Goal: Task Accomplishment & Management: Manage account settings

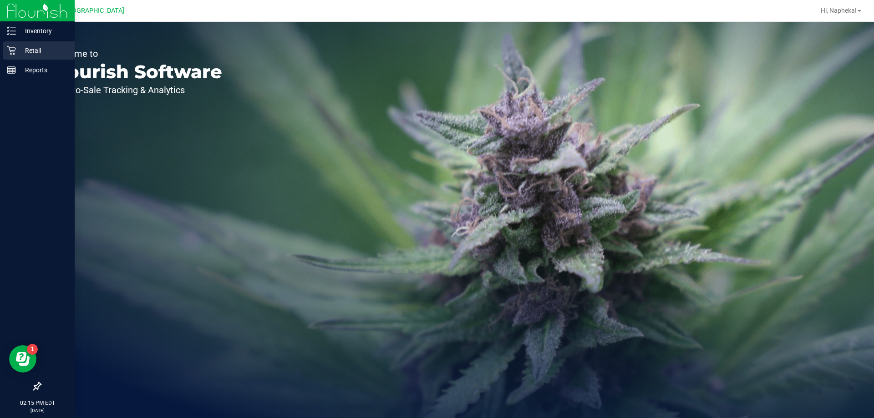
click at [10, 51] on icon at bounding box center [11, 50] width 9 height 9
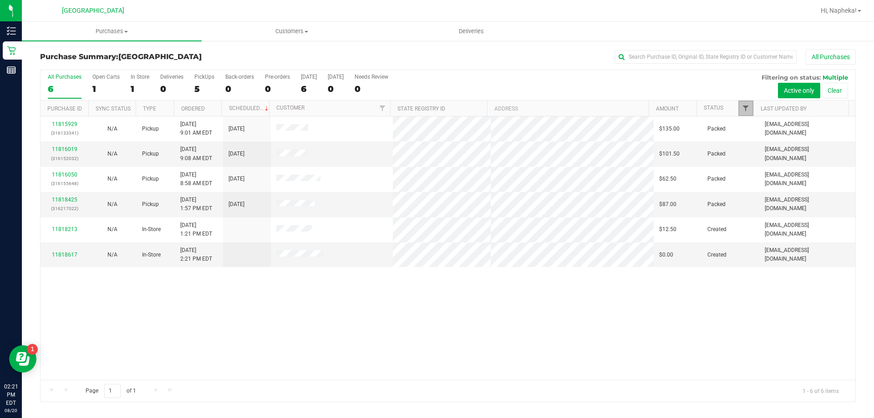
click at [745, 108] on span "Filter" at bounding box center [745, 108] width 7 height 7
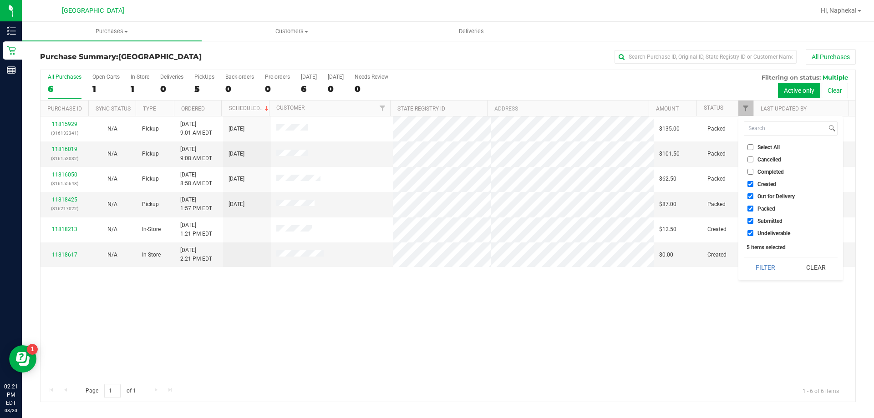
click at [749, 185] on input "Created" at bounding box center [750, 184] width 6 height 6
checkbox input "false"
click at [754, 196] on label "Out for Delivery" at bounding box center [770, 196] width 47 height 6
click at [753, 196] on input "Out for Delivery" at bounding box center [750, 196] width 6 height 6
checkbox input "false"
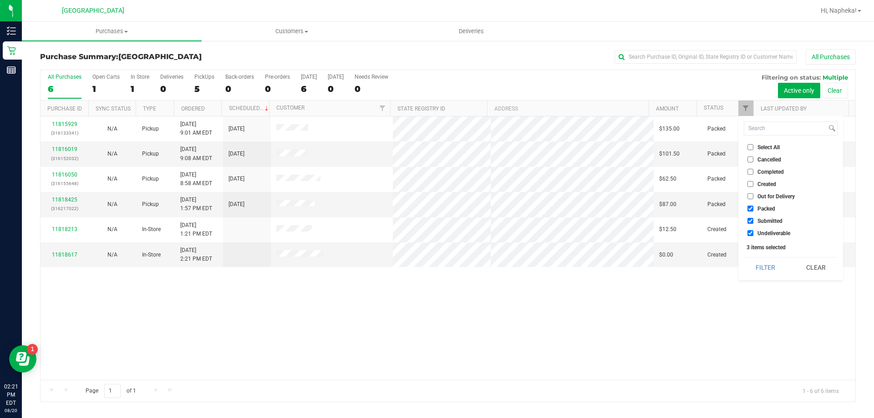
click at [758, 207] on span "Packed" at bounding box center [766, 208] width 18 height 5
click at [753, 207] on input "Packed" at bounding box center [750, 209] width 6 height 6
checkbox input "false"
click at [766, 236] on span "Undeliverable" at bounding box center [773, 233] width 33 height 5
click at [753, 236] on input "Undeliverable" at bounding box center [750, 233] width 6 height 6
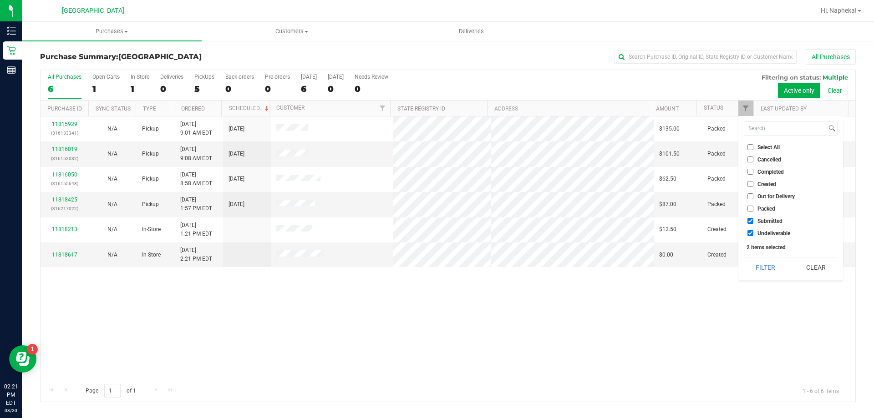
checkbox input "false"
click at [766, 264] on button "Filter" at bounding box center [766, 268] width 44 height 20
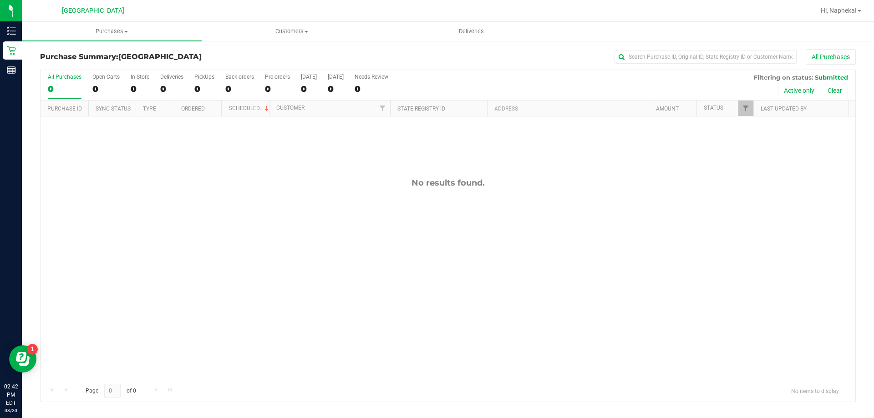
click at [93, 209] on div "No results found." at bounding box center [448, 279] width 815 height 325
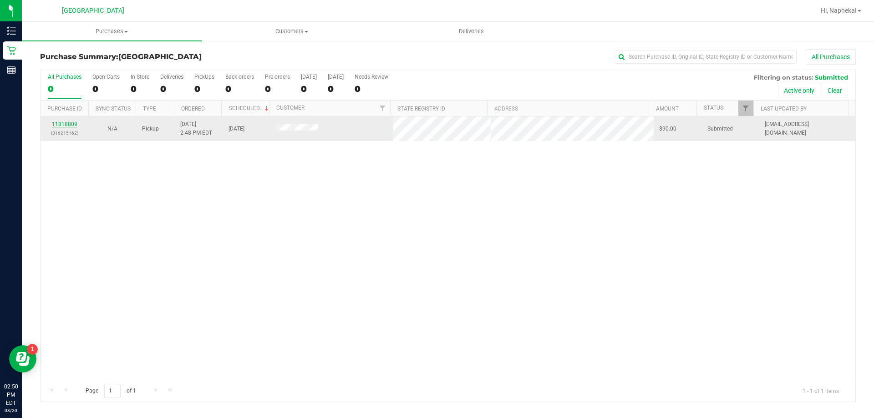
click at [65, 124] on link "11818809" at bounding box center [64, 124] width 25 height 6
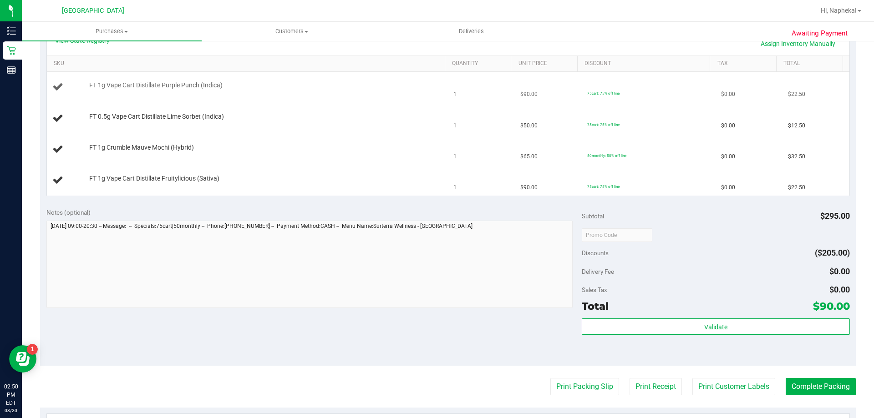
scroll to position [137, 0]
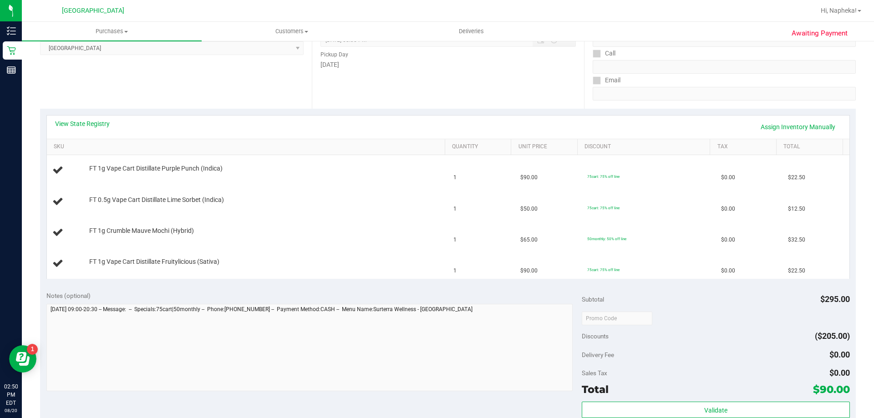
click at [97, 115] on div "View State Registry Assign Inventory Manually SKU Quantity Unit Price Discount …" at bounding box center [447, 197] width 803 height 164
click at [98, 121] on link "View State Registry" at bounding box center [82, 123] width 55 height 9
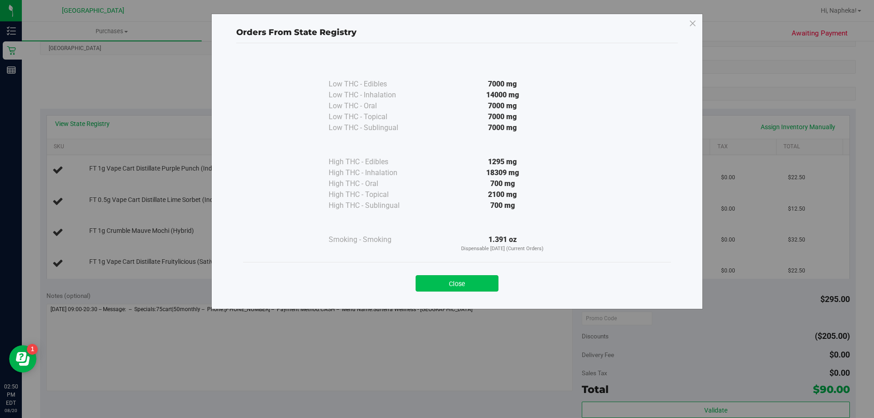
click at [468, 283] on button "Close" at bounding box center [457, 283] width 83 height 16
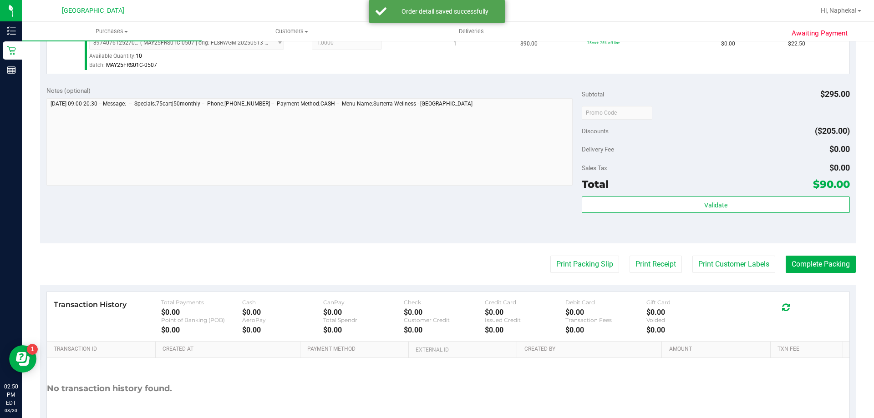
scroll to position [484, 0]
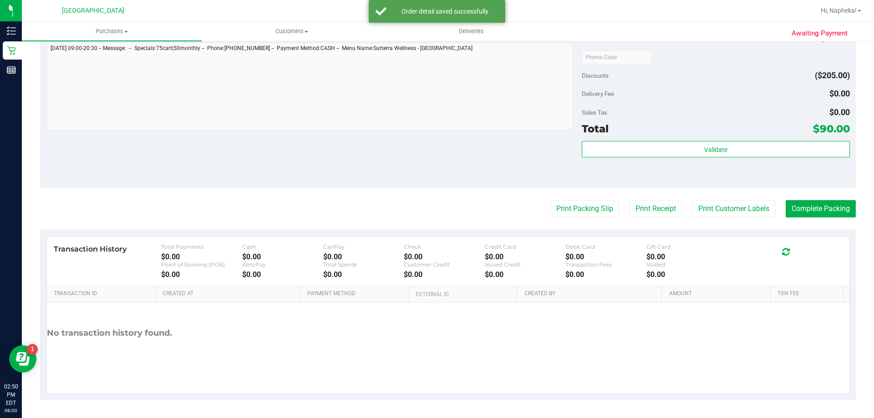
drag, startPoint x: 755, startPoint y: 122, endPoint x: 755, endPoint y: 139, distance: 16.8
click at [756, 122] on div "Total $90.00" at bounding box center [716, 129] width 268 height 16
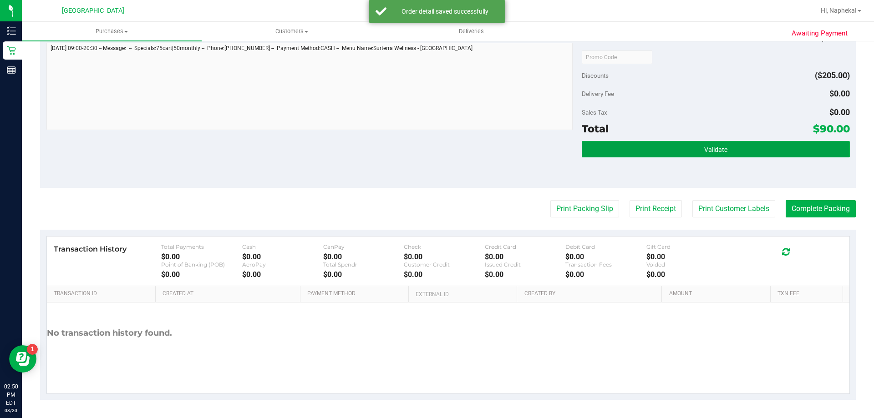
click at [752, 148] on button "Validate" at bounding box center [716, 149] width 268 height 16
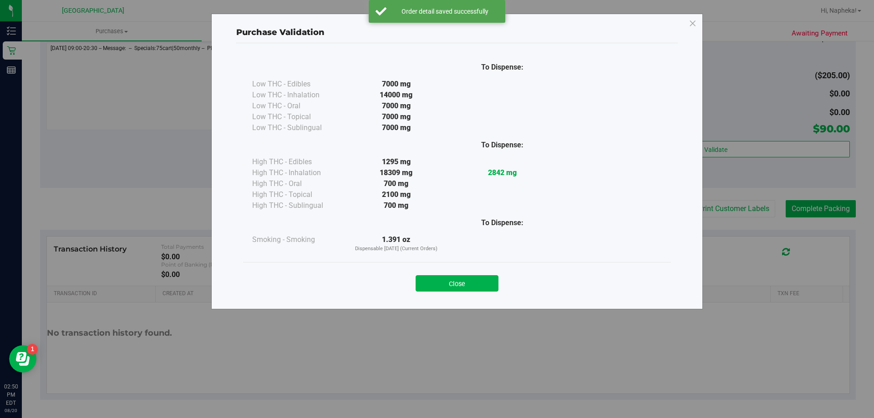
click at [481, 286] on button "Close" at bounding box center [457, 283] width 83 height 16
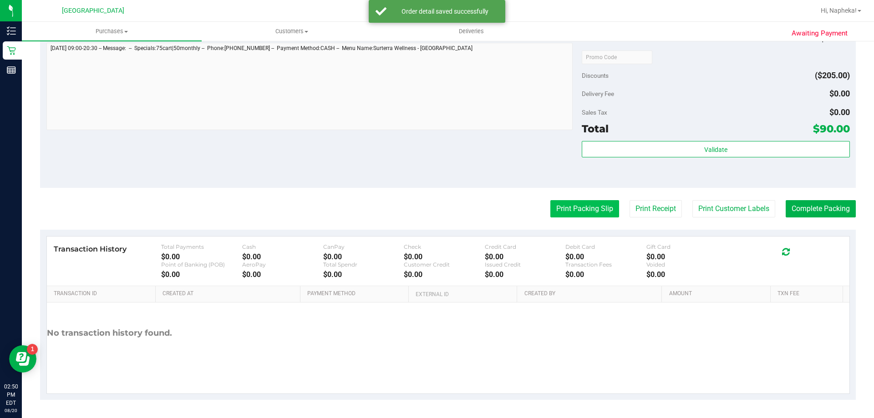
drag, startPoint x: 569, startPoint y: 227, endPoint x: 586, endPoint y: 208, distance: 25.8
click at [586, 208] on button "Print Packing Slip" at bounding box center [584, 208] width 69 height 17
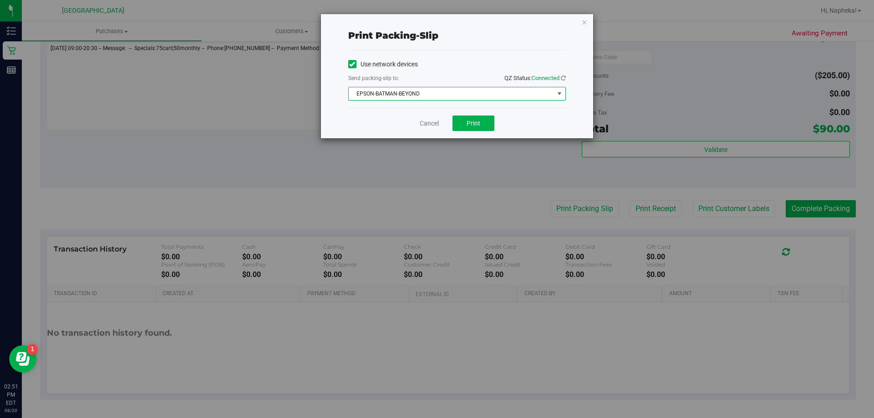
click at [465, 96] on span "EPSON-BATMAN-BEYOND" at bounding box center [451, 93] width 205 height 13
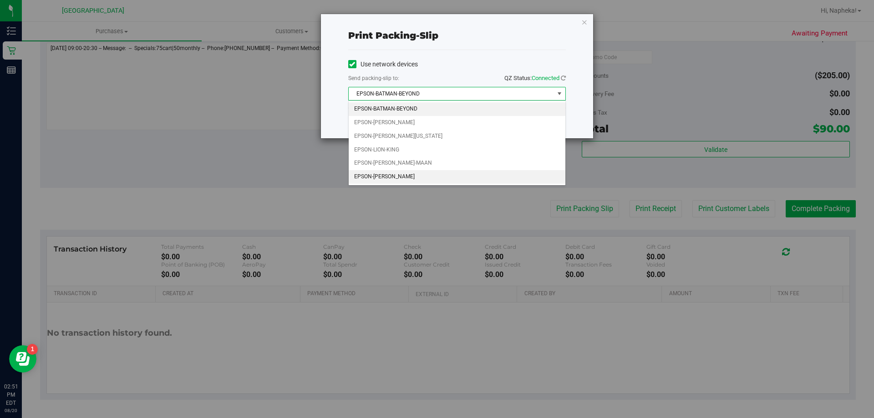
click at [419, 176] on li "EPSON-STEVIE-WONDER" at bounding box center [457, 177] width 217 height 14
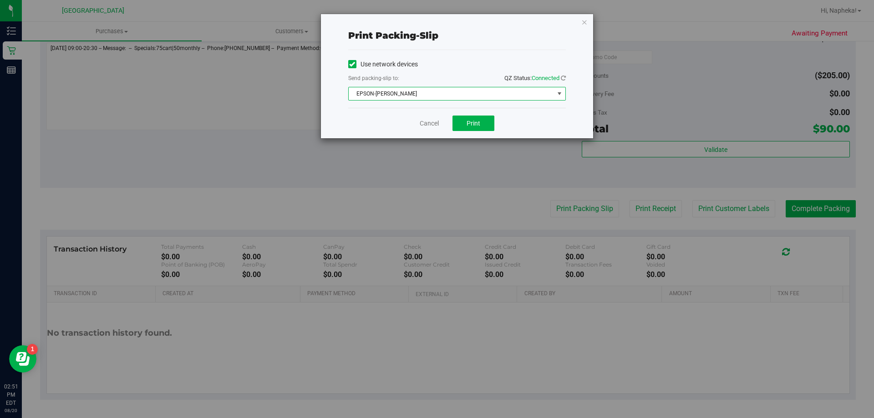
click at [478, 115] on div "Cancel Print" at bounding box center [457, 123] width 218 height 30
click at [478, 120] on span "Print" at bounding box center [474, 123] width 14 height 7
click at [430, 122] on link "Cancel" at bounding box center [429, 124] width 19 height 10
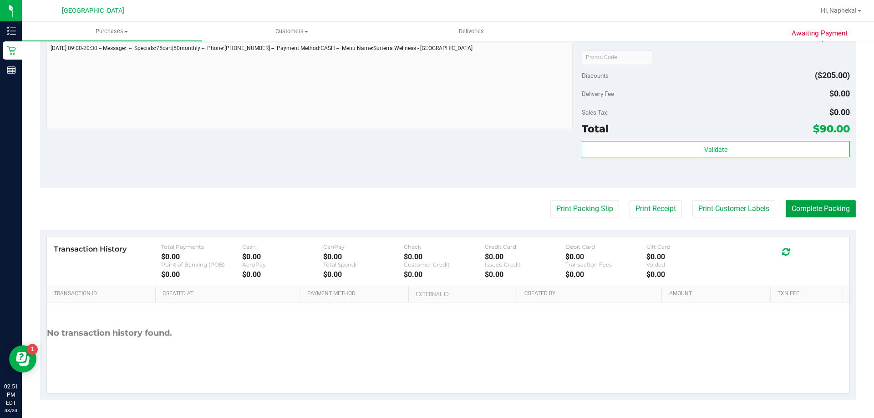
click at [822, 215] on button "Complete Packing" at bounding box center [821, 208] width 70 height 17
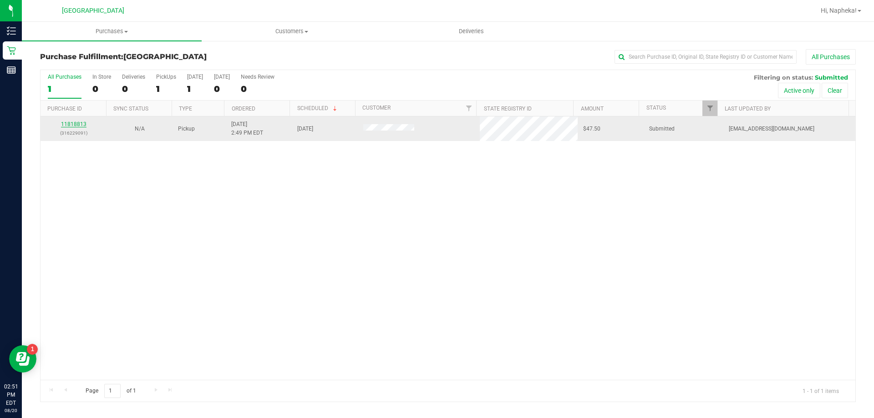
click at [74, 125] on link "11818813" at bounding box center [73, 124] width 25 height 6
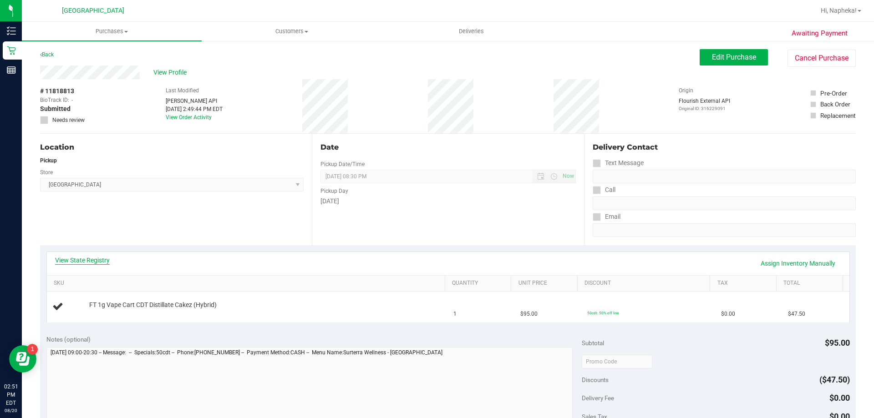
click at [86, 260] on link "View State Registry" at bounding box center [82, 260] width 55 height 9
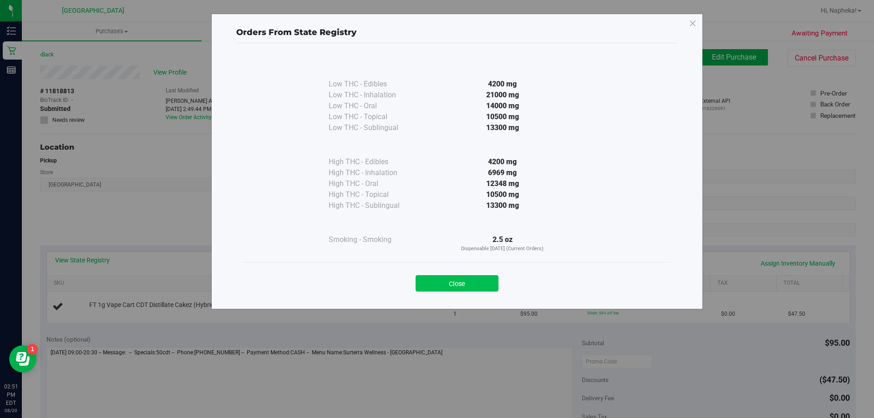
click at [456, 285] on button "Close" at bounding box center [457, 283] width 83 height 16
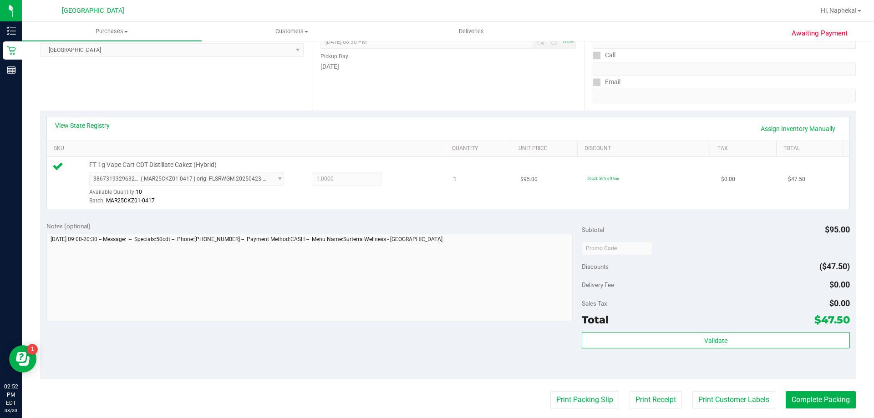
scroll to position [137, 0]
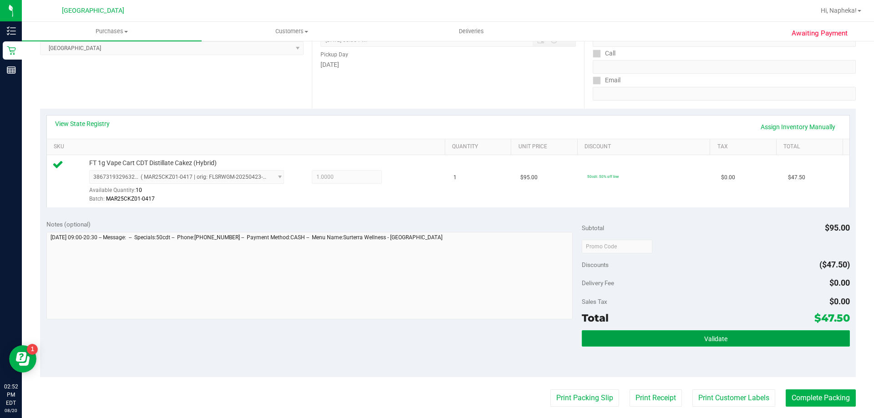
click at [651, 336] on button "Validate" at bounding box center [716, 338] width 268 height 16
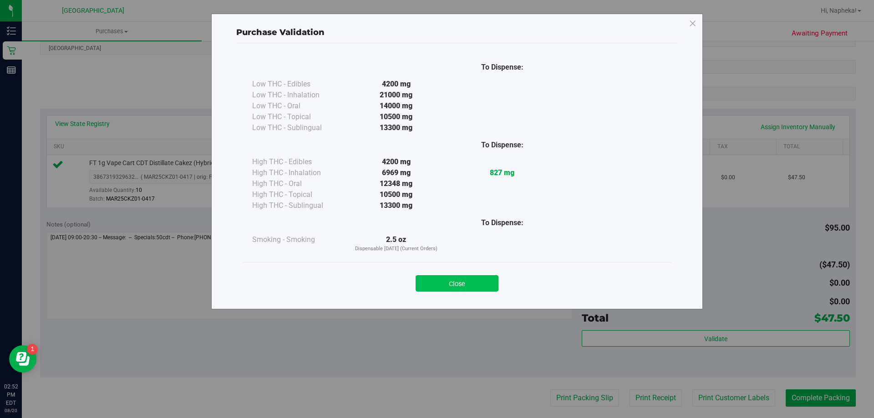
click at [452, 285] on button "Close" at bounding box center [457, 283] width 83 height 16
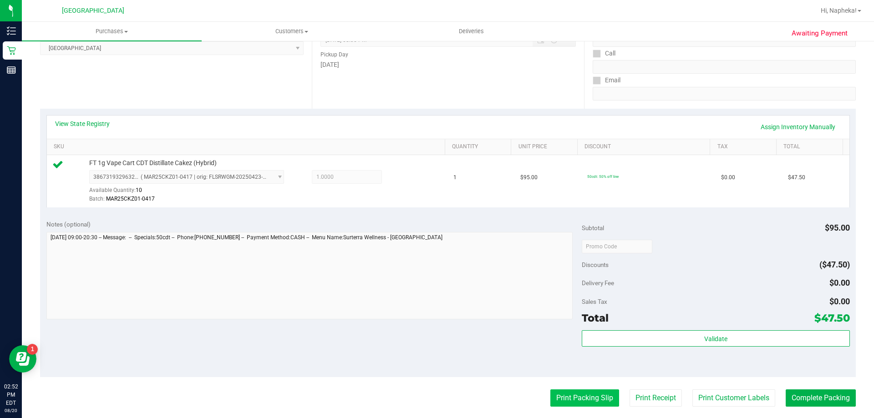
click at [564, 392] on button "Print Packing Slip" at bounding box center [584, 398] width 69 height 17
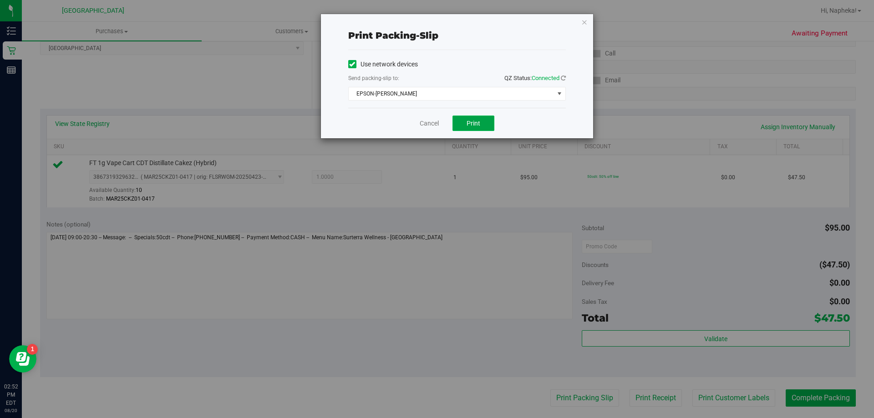
click at [473, 124] on span "Print" at bounding box center [474, 123] width 14 height 7
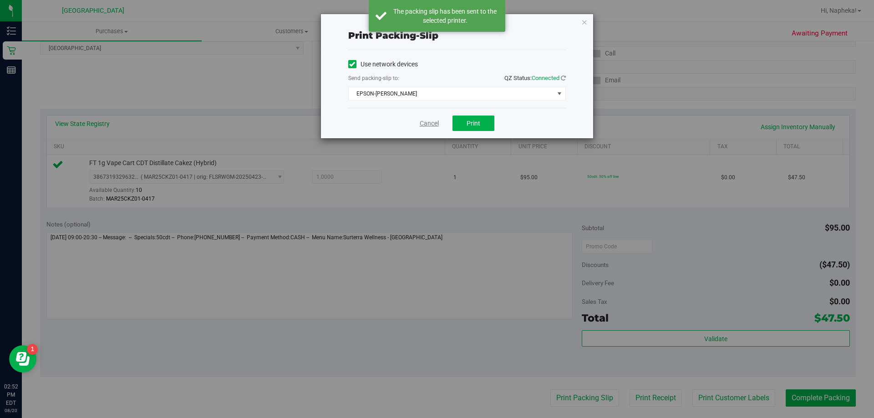
click at [432, 125] on link "Cancel" at bounding box center [429, 124] width 19 height 10
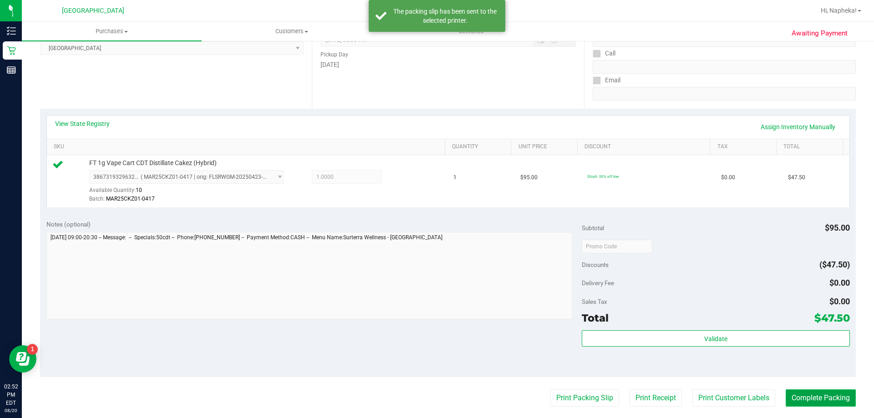
click at [796, 402] on button "Complete Packing" at bounding box center [821, 398] width 70 height 17
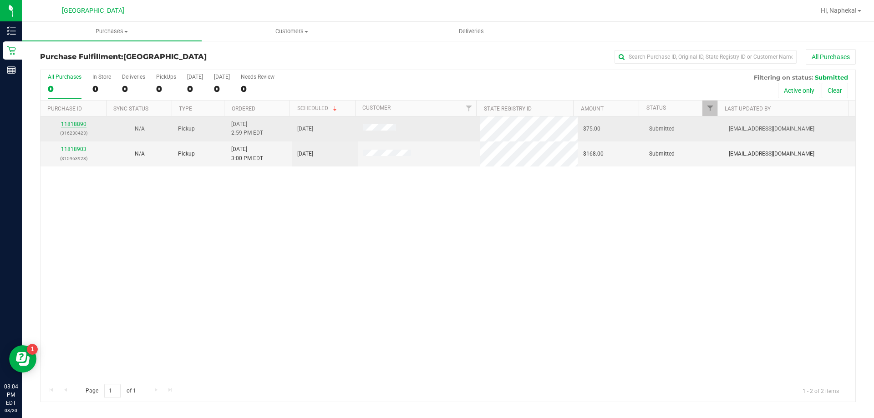
click at [81, 124] on link "11818890" at bounding box center [73, 124] width 25 height 6
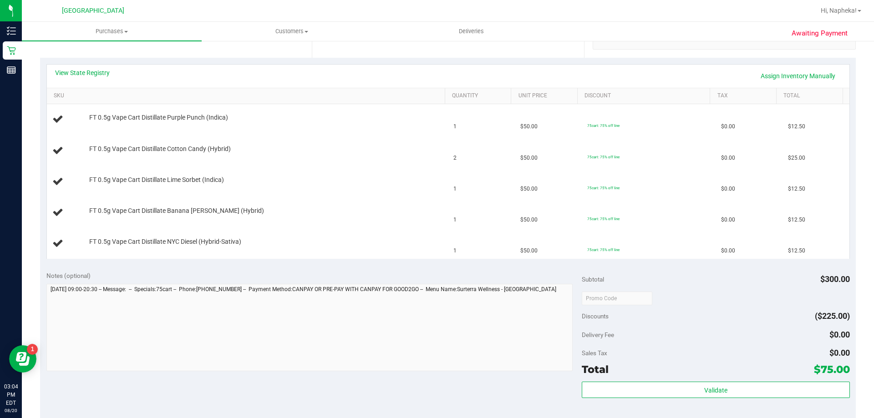
scroll to position [309, 0]
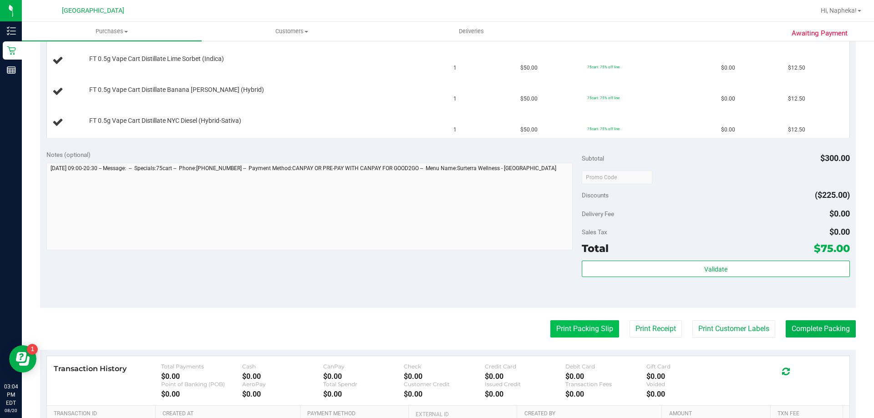
click at [590, 335] on button "Print Packing Slip" at bounding box center [584, 328] width 69 height 17
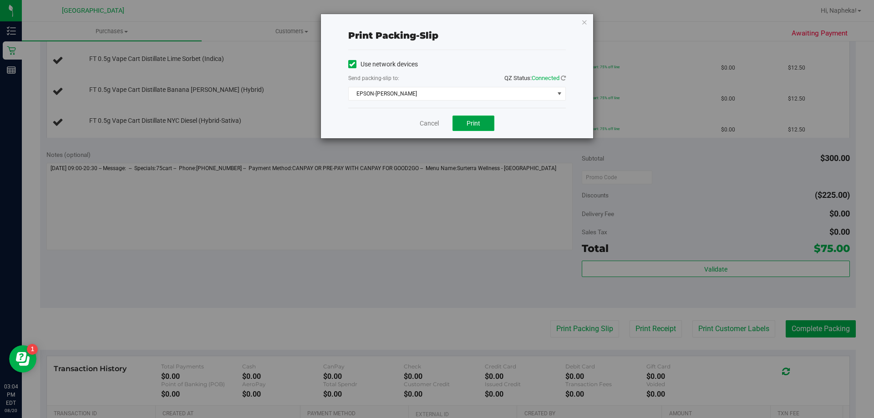
click at [479, 126] on span "Print" at bounding box center [474, 123] width 14 height 7
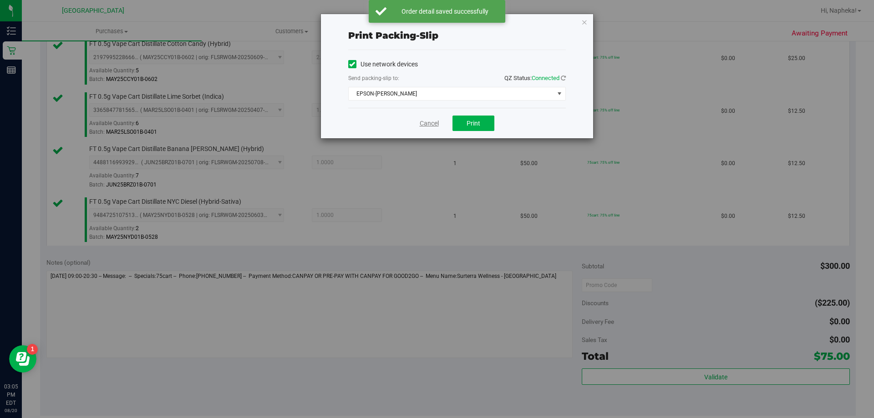
click at [429, 123] on link "Cancel" at bounding box center [429, 124] width 19 height 10
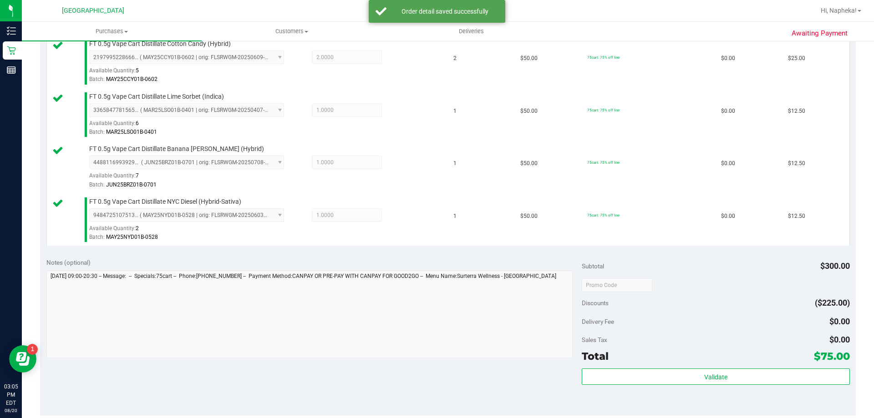
scroll to position [525, 0]
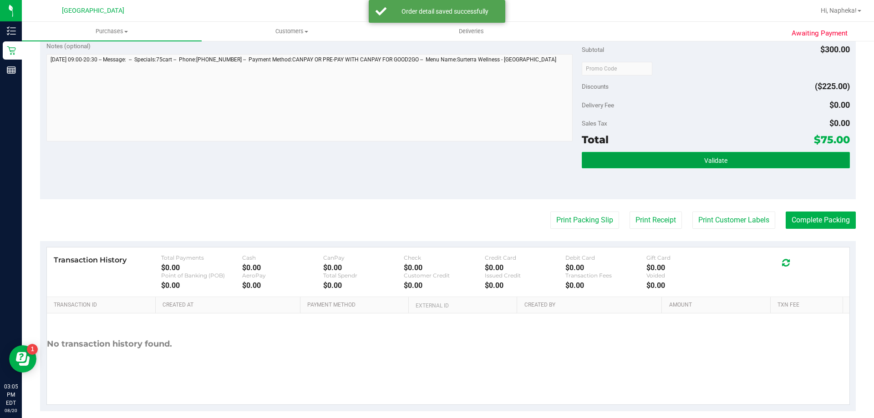
click at [759, 168] on button "Validate" at bounding box center [716, 160] width 268 height 16
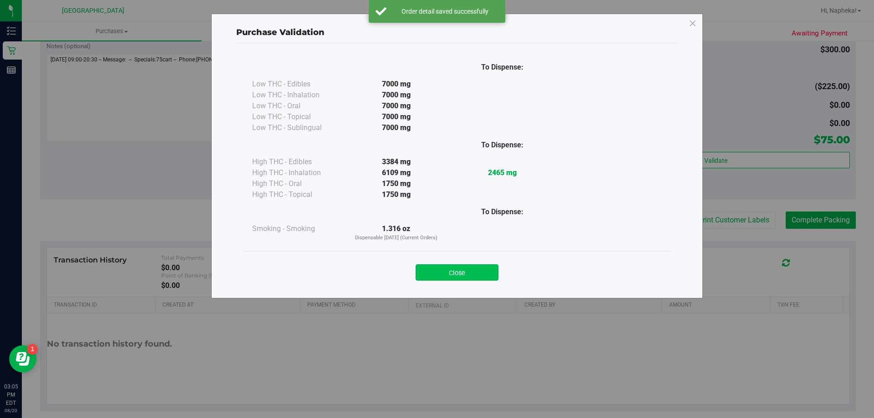
click at [448, 266] on button "Close" at bounding box center [457, 272] width 83 height 16
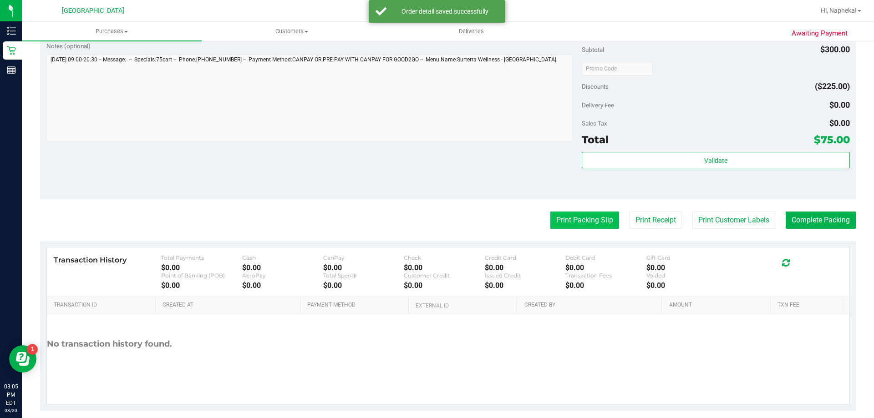
click at [559, 225] on button "Print Packing Slip" at bounding box center [584, 220] width 69 height 17
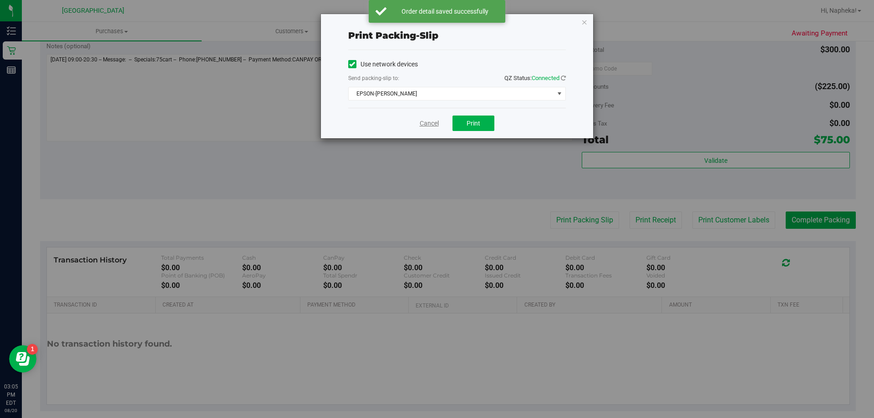
click at [425, 124] on link "Cancel" at bounding box center [429, 124] width 19 height 10
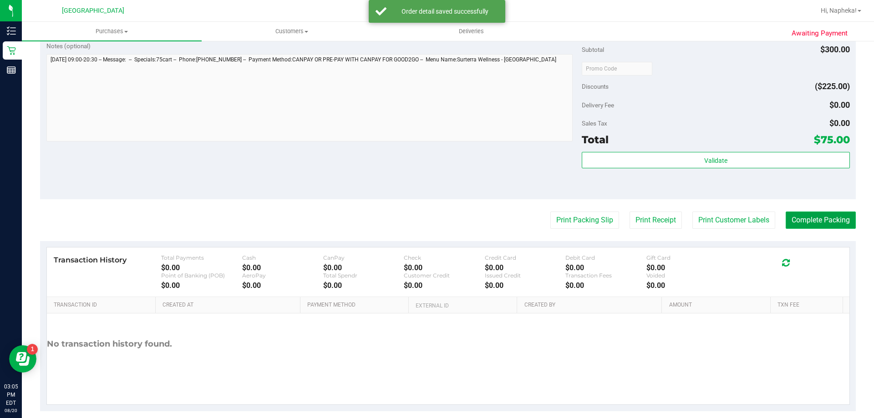
click at [800, 215] on button "Complete Packing" at bounding box center [821, 220] width 70 height 17
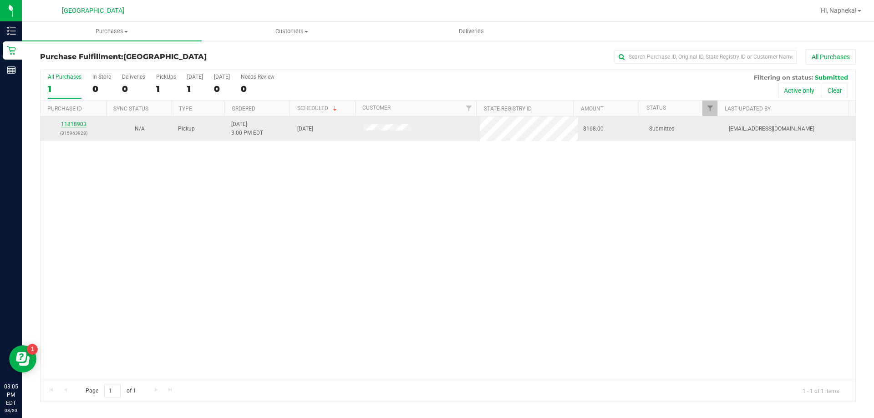
click at [84, 124] on link "11818903" at bounding box center [73, 124] width 25 height 6
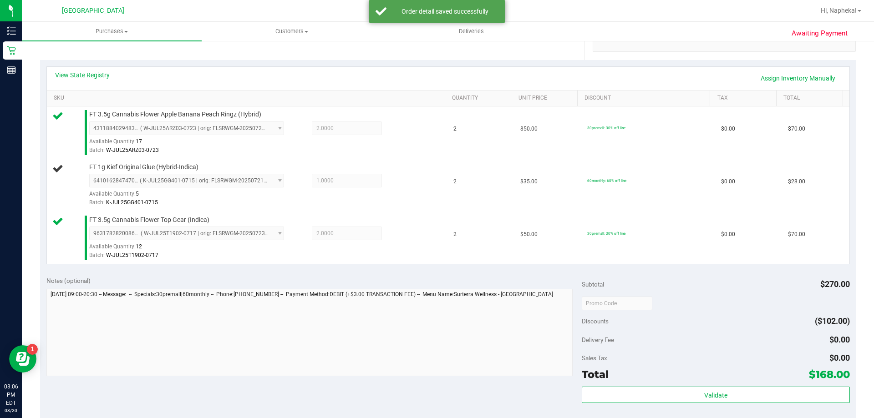
scroll to position [432, 0]
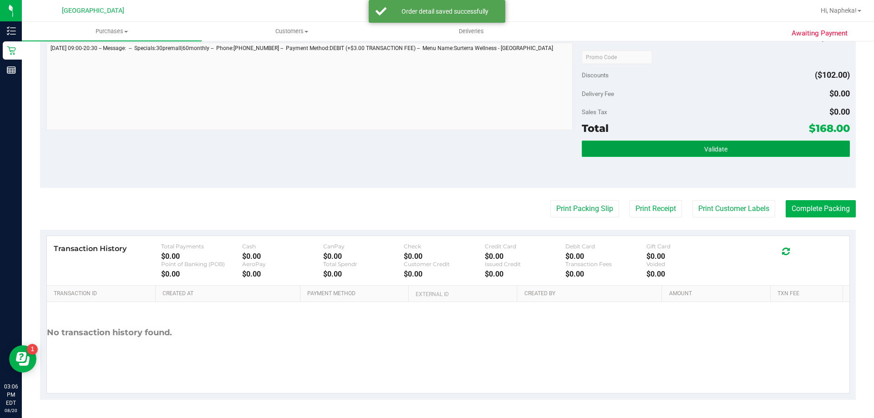
click at [732, 143] on button "Validate" at bounding box center [716, 149] width 268 height 16
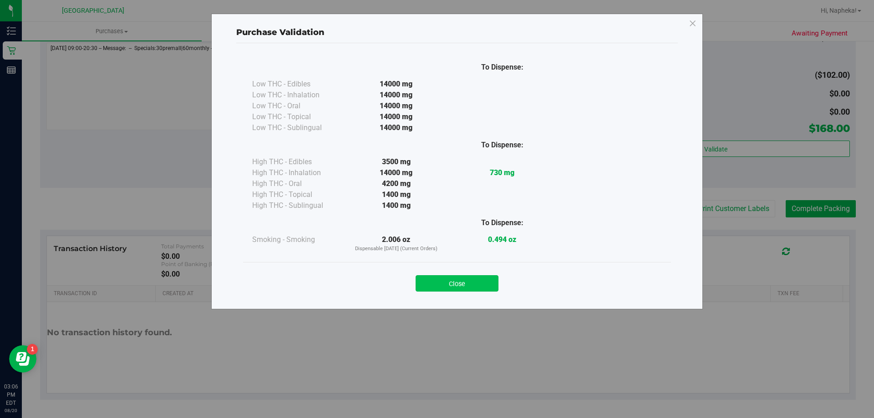
click at [484, 285] on button "Close" at bounding box center [457, 283] width 83 height 16
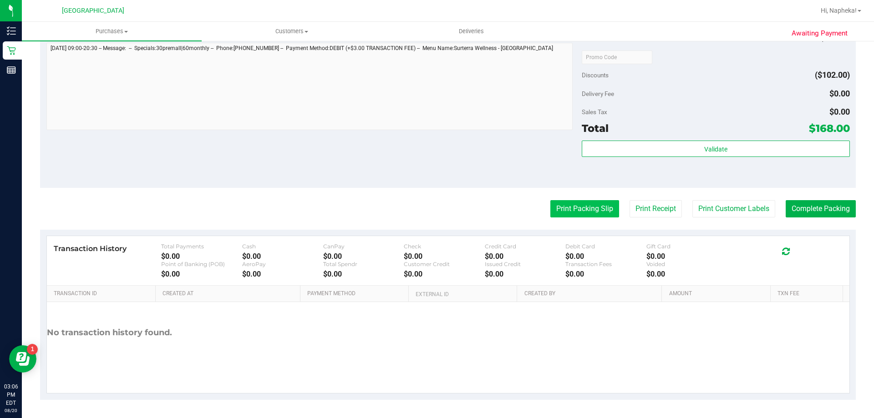
click at [596, 211] on button "Print Packing Slip" at bounding box center [584, 208] width 69 height 17
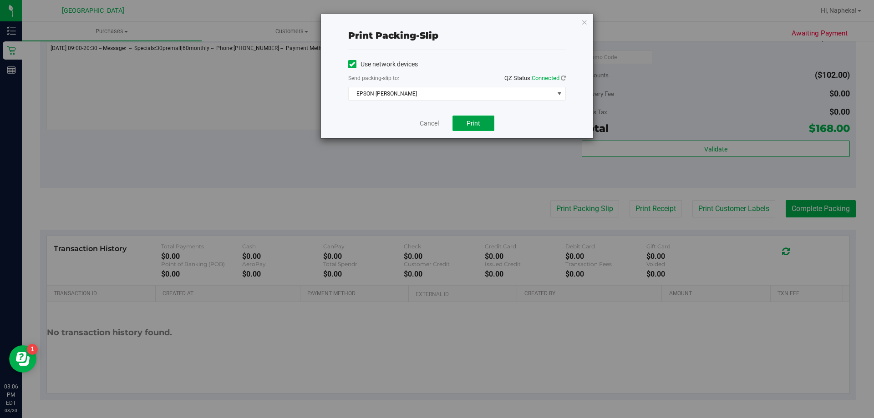
click at [475, 118] on button "Print" at bounding box center [473, 123] width 42 height 15
click at [420, 128] on link "Cancel" at bounding box center [429, 124] width 19 height 10
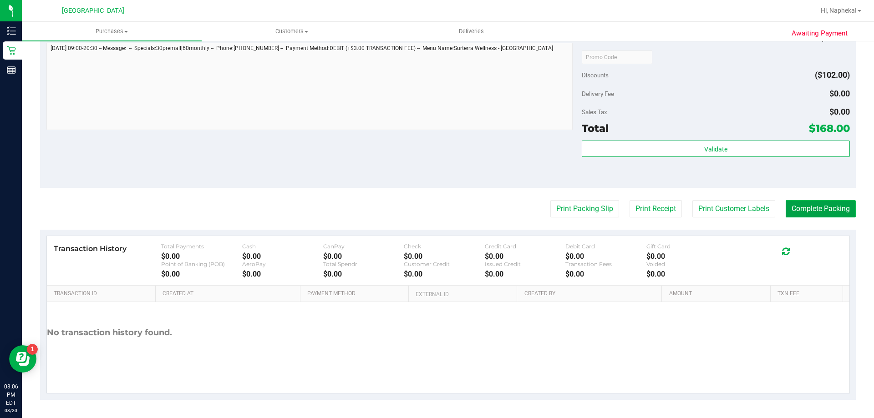
click at [807, 214] on button "Complete Packing" at bounding box center [821, 208] width 70 height 17
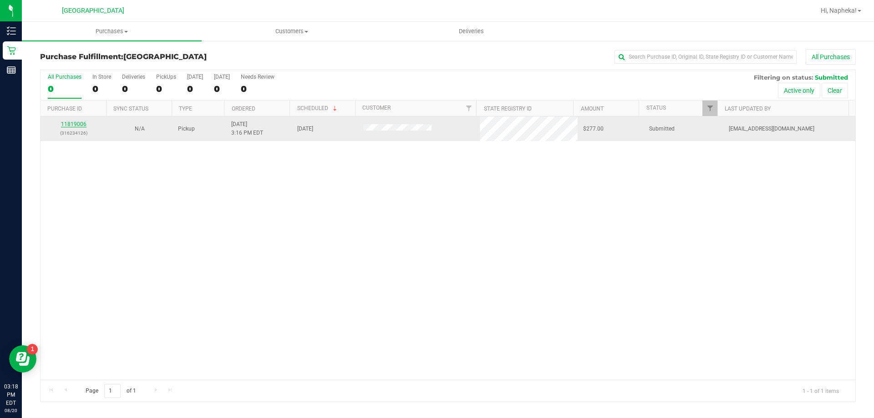
click at [61, 124] on link "11819006" at bounding box center [73, 124] width 25 height 6
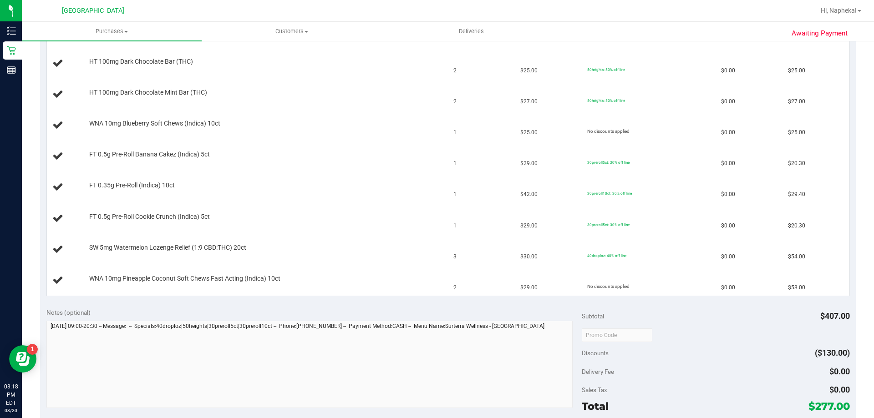
scroll to position [360, 0]
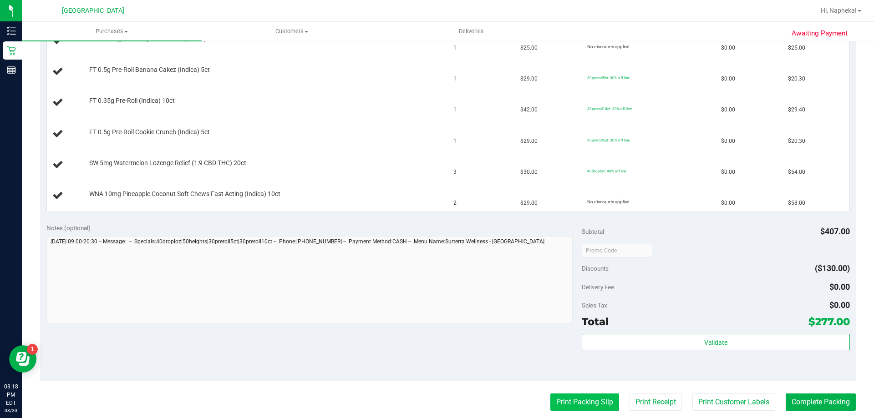
click at [579, 403] on button "Print Packing Slip" at bounding box center [584, 402] width 69 height 17
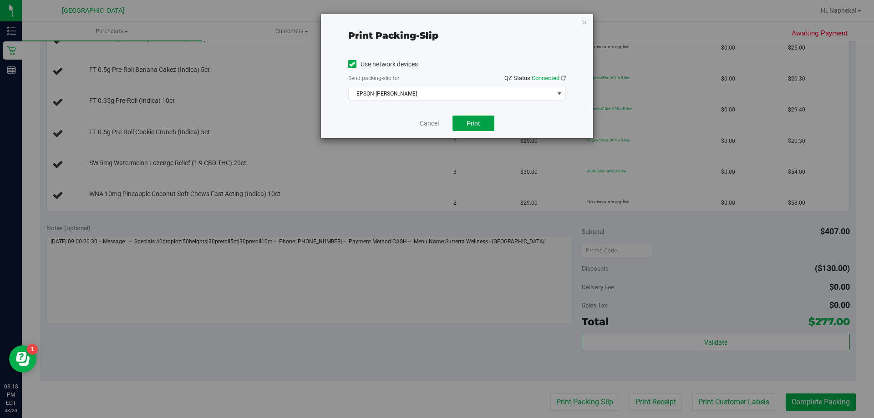
click at [471, 122] on span "Print" at bounding box center [474, 123] width 14 height 7
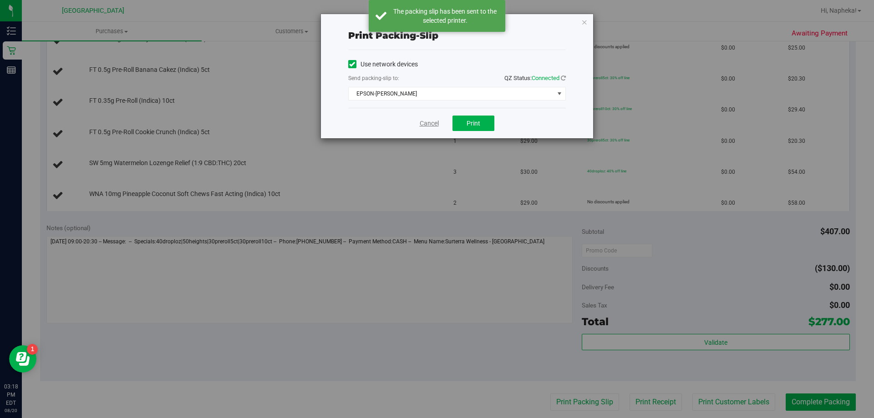
click at [429, 122] on link "Cancel" at bounding box center [429, 124] width 19 height 10
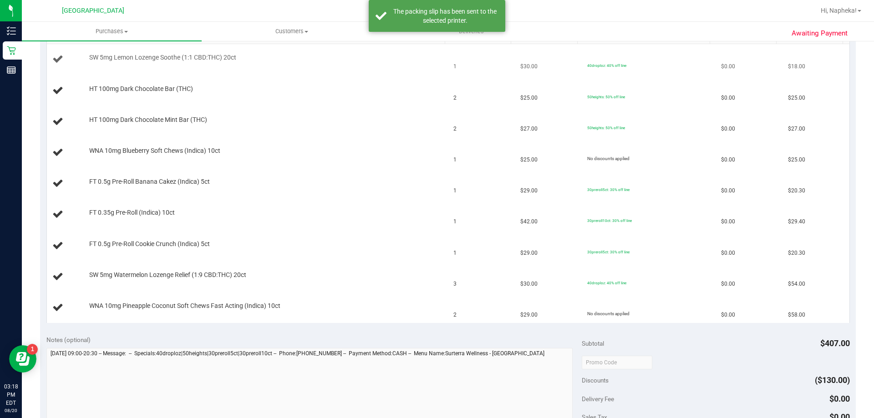
scroll to position [132, 0]
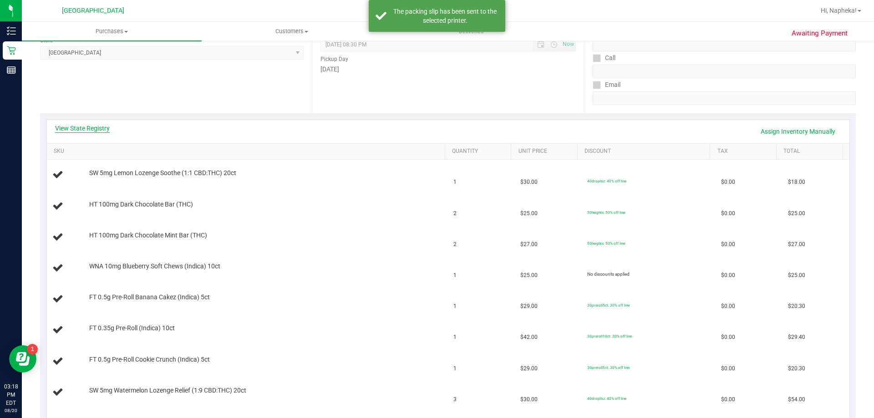
click at [95, 124] on link "View State Registry" at bounding box center [82, 128] width 55 height 9
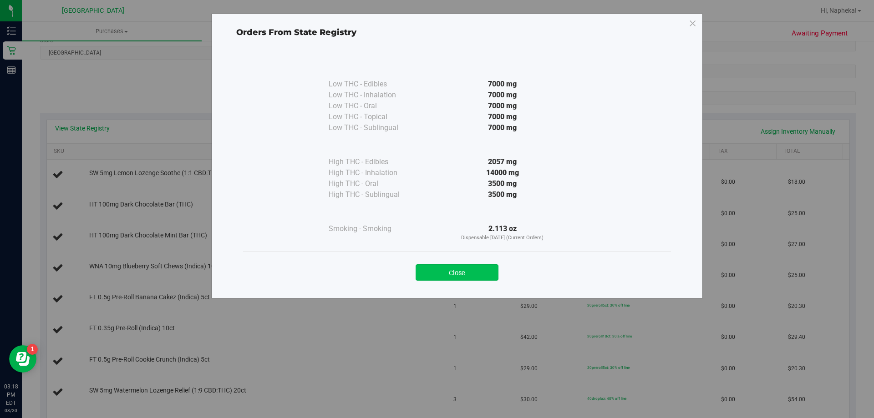
click at [447, 280] on button "Close" at bounding box center [457, 272] width 83 height 16
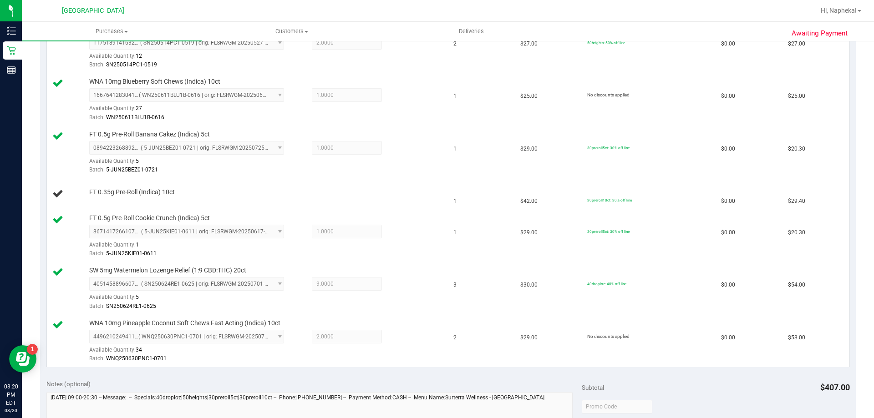
scroll to position [496, 0]
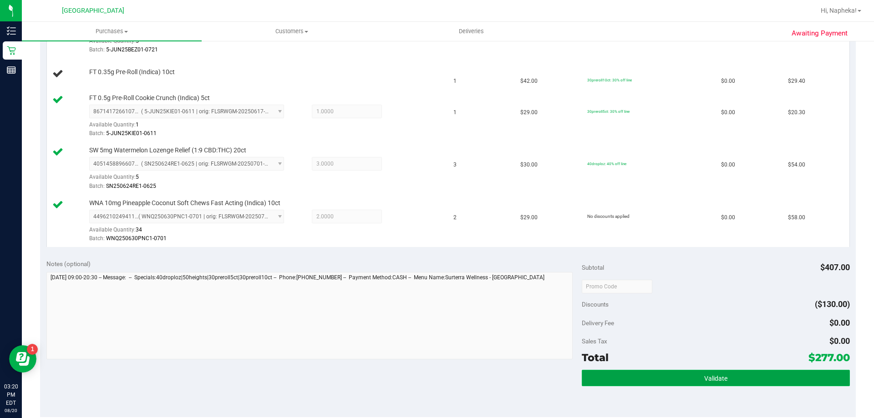
click at [688, 379] on button "Validate" at bounding box center [716, 378] width 268 height 16
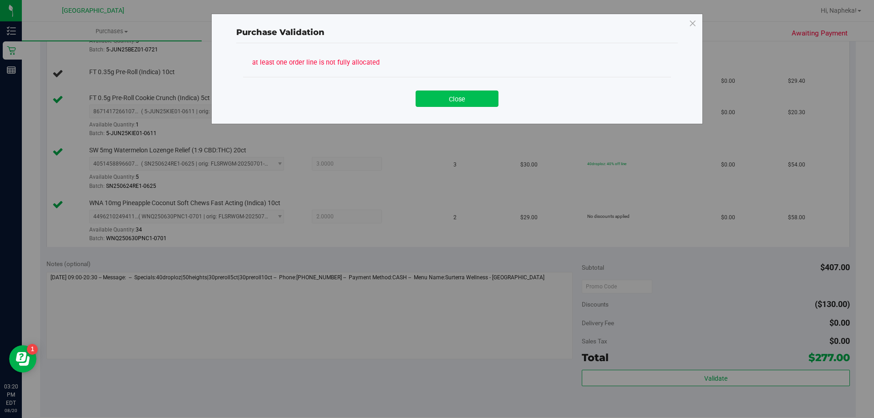
click at [422, 97] on button "Close" at bounding box center [457, 99] width 83 height 16
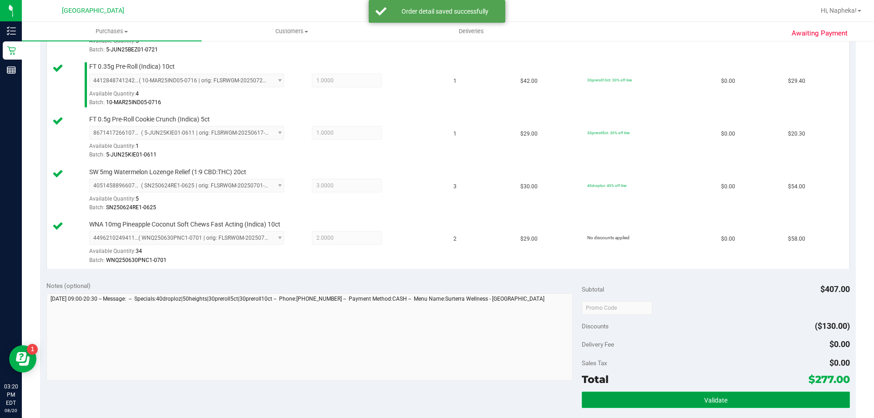
click at [652, 396] on button "Validate" at bounding box center [716, 400] width 268 height 16
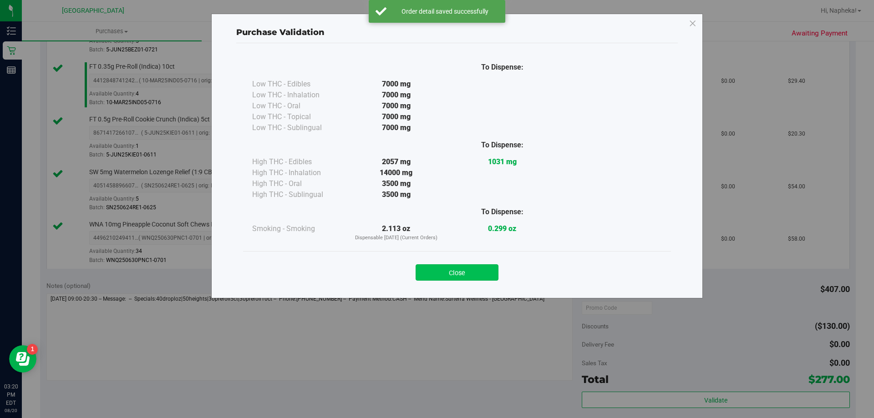
click at [464, 275] on button "Close" at bounding box center [457, 272] width 83 height 16
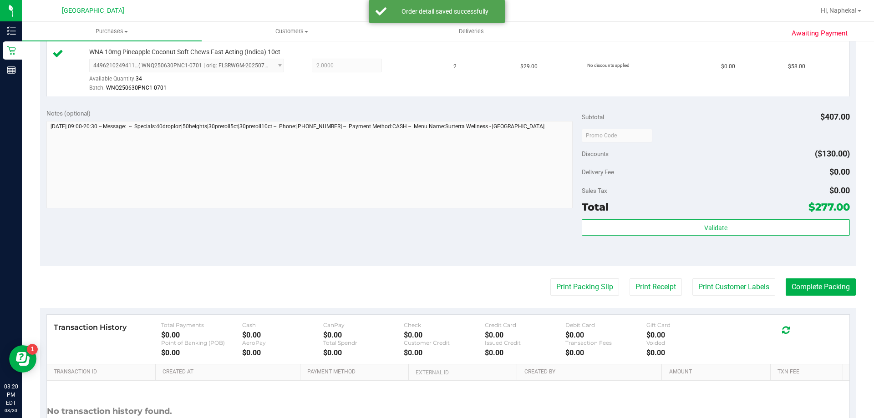
scroll to position [747, 0]
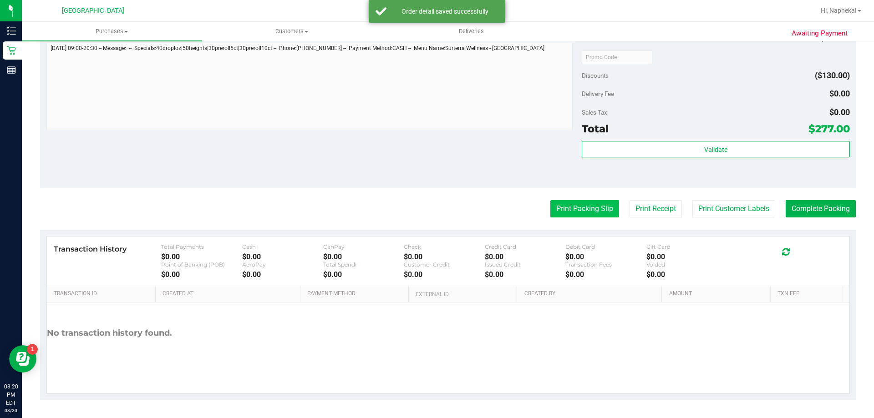
click at [583, 213] on button "Print Packing Slip" at bounding box center [584, 208] width 69 height 17
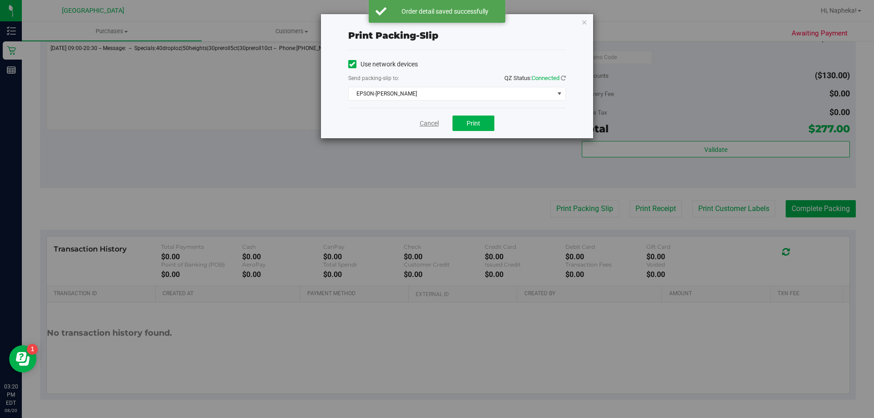
click at [434, 124] on link "Cancel" at bounding box center [429, 124] width 19 height 10
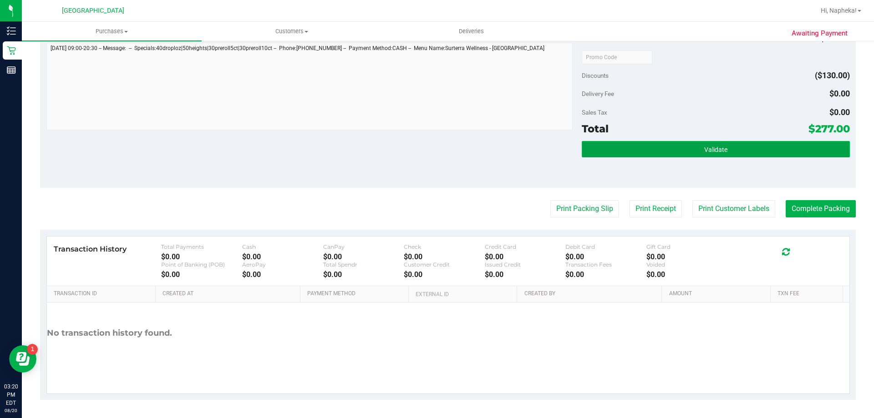
click at [671, 150] on button "Validate" at bounding box center [716, 149] width 268 height 16
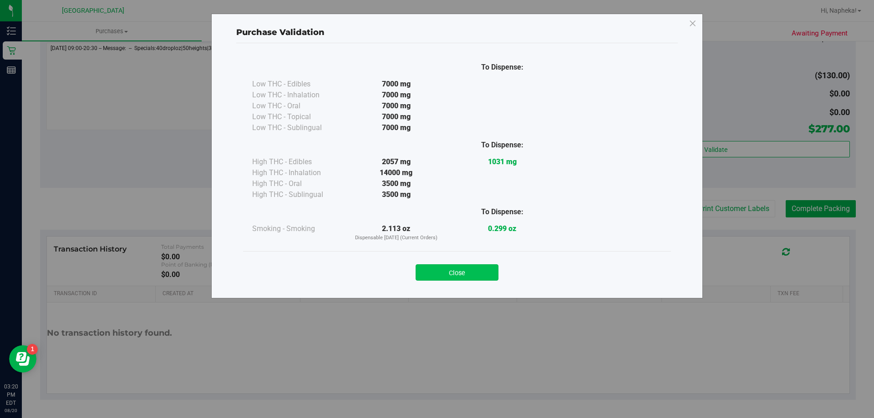
click at [461, 270] on button "Close" at bounding box center [457, 272] width 83 height 16
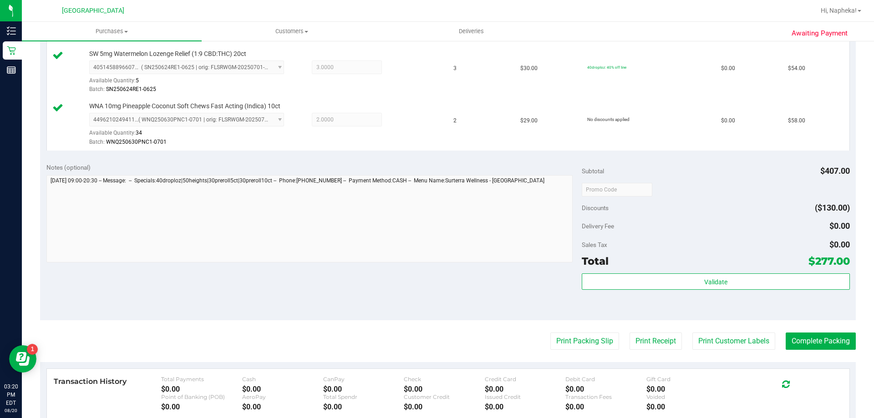
scroll to position [656, 0]
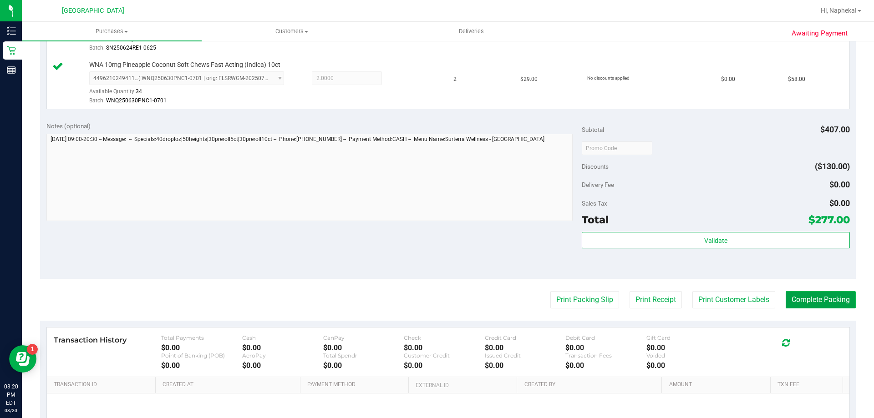
click at [815, 302] on button "Complete Packing" at bounding box center [821, 299] width 70 height 17
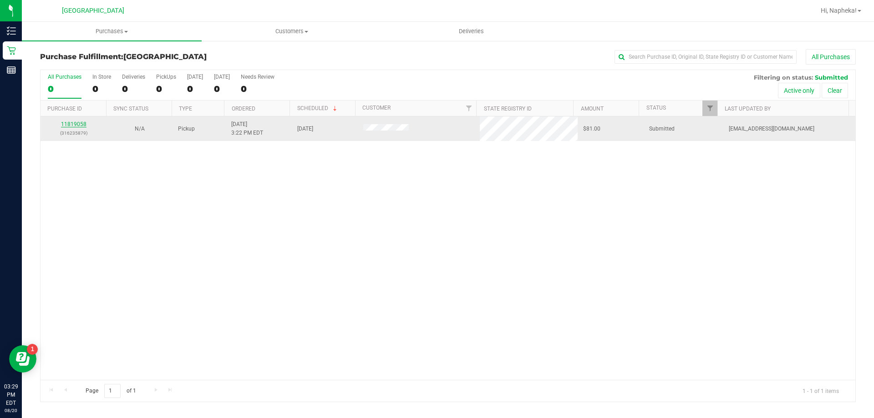
click at [73, 125] on link "11819058" at bounding box center [73, 124] width 25 height 6
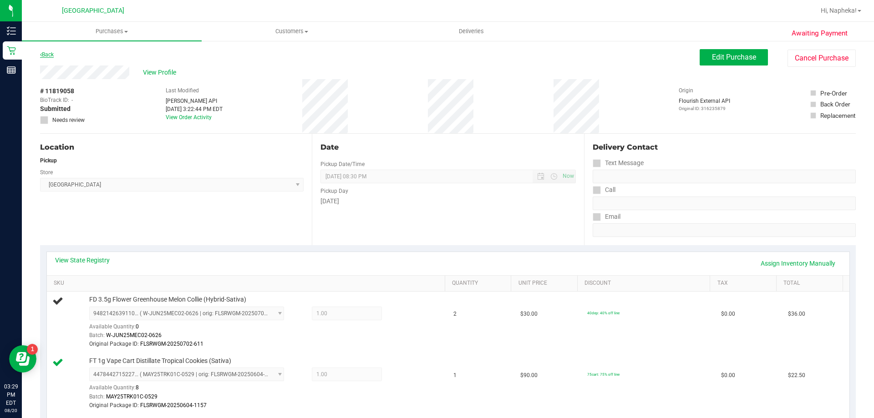
click at [46, 56] on link "Back" at bounding box center [47, 54] width 14 height 6
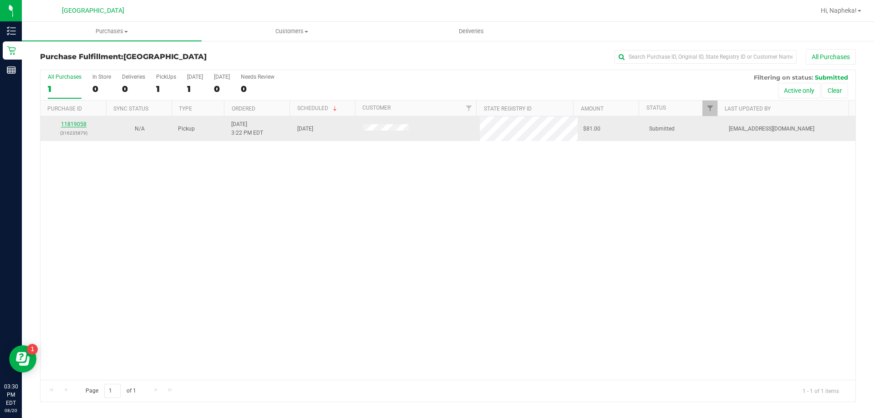
click at [81, 126] on link "11819058" at bounding box center [73, 124] width 25 height 6
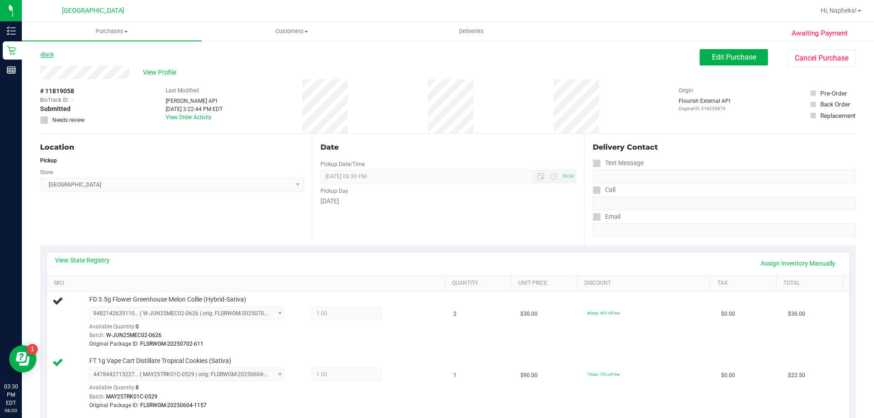
click at [52, 53] on link "Back" at bounding box center [47, 54] width 14 height 6
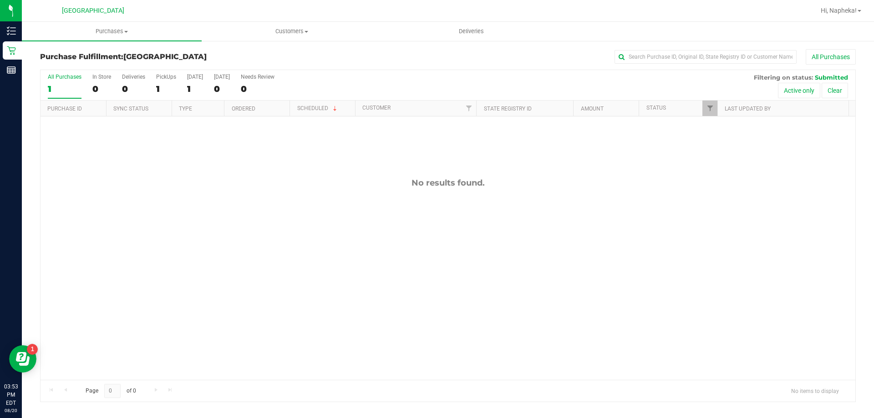
drag, startPoint x: 101, startPoint y: 185, endPoint x: 89, endPoint y: 163, distance: 25.1
click at [95, 175] on div "No results found." at bounding box center [448, 279] width 815 height 325
click at [98, 240] on div "11819497 (316247946) N/A Pickup 8/20/2025 4:25 PM EDT 8/20/2025 $317.60 Submitt…" at bounding box center [448, 249] width 815 height 264
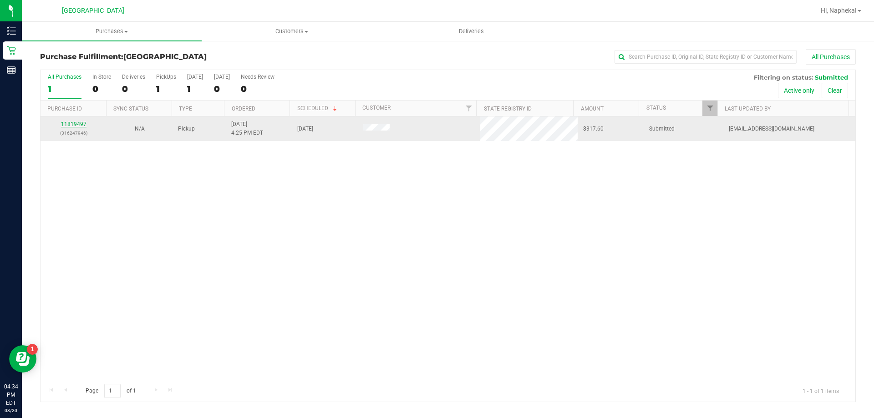
click at [69, 127] on link "11819497" at bounding box center [73, 124] width 25 height 6
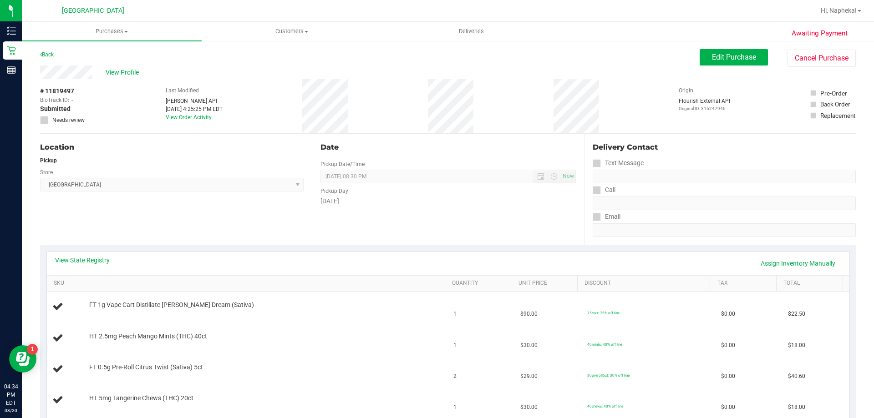
click at [59, 65] on div "Back Edit Purchase Cancel Purchase" at bounding box center [448, 57] width 816 height 16
click at [41, 55] on icon at bounding box center [41, 54] width 2 height 5
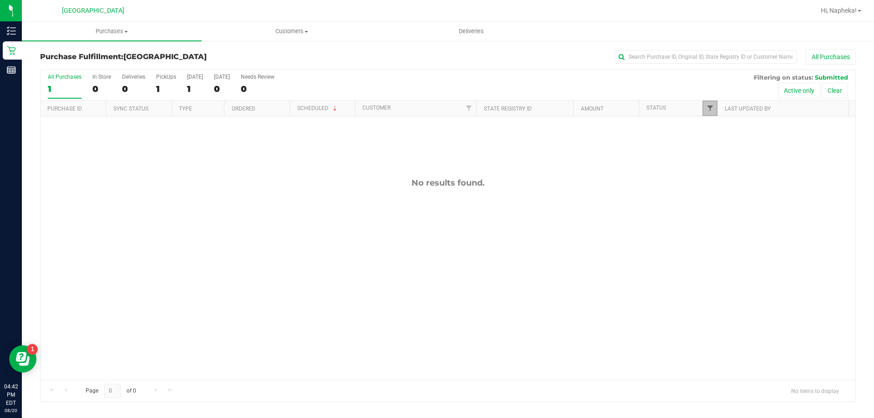
click at [712, 110] on span "Filter" at bounding box center [710, 108] width 7 height 7
click at [735, 213] on li "Packed" at bounding box center [755, 209] width 94 height 10
click at [729, 208] on span "Packed" at bounding box center [731, 208] width 18 height 5
click at [717, 208] on input "Packed" at bounding box center [715, 209] width 6 height 6
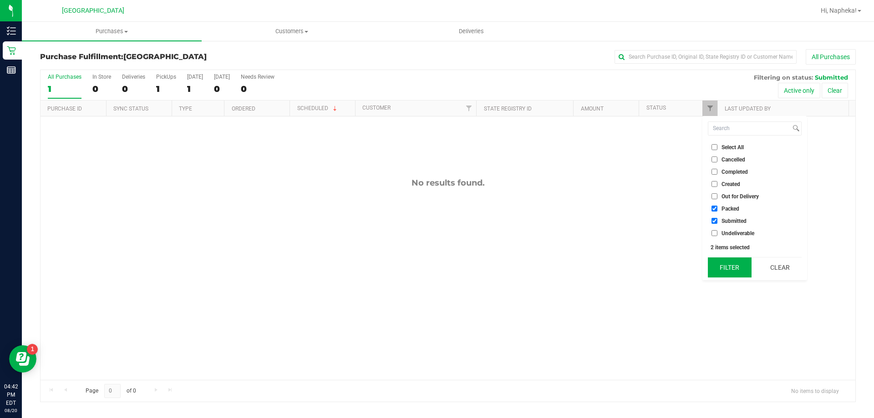
click at [727, 260] on button "Filter" at bounding box center [730, 268] width 44 height 20
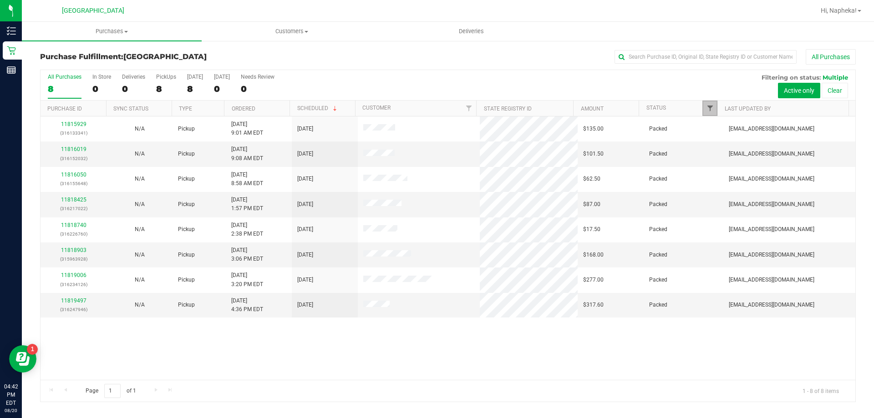
click at [709, 109] on span "Filter" at bounding box center [710, 108] width 7 height 7
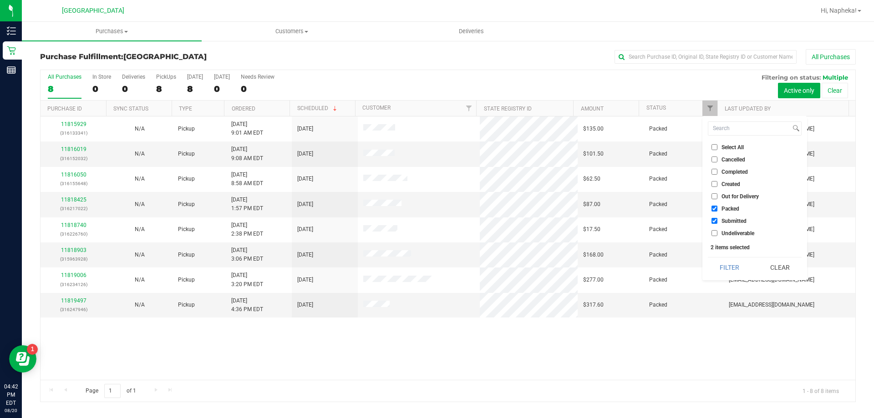
click at [726, 208] on span "Packed" at bounding box center [731, 208] width 18 height 5
click at [717, 208] on input "Packed" at bounding box center [715, 209] width 6 height 6
click at [731, 264] on button "Filter" at bounding box center [730, 268] width 44 height 20
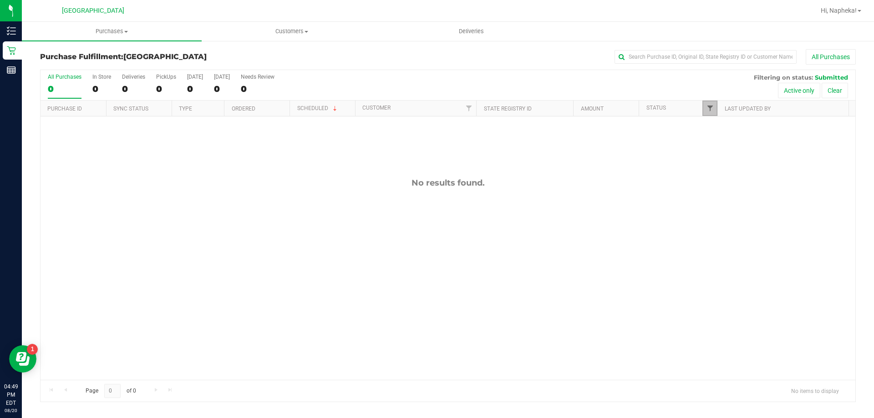
click at [708, 107] on span "Filter" at bounding box center [710, 108] width 7 height 7
click at [734, 210] on span "Packed" at bounding box center [731, 208] width 18 height 5
click at [717, 210] on input "Packed" at bounding box center [715, 209] width 6 height 6
checkbox input "true"
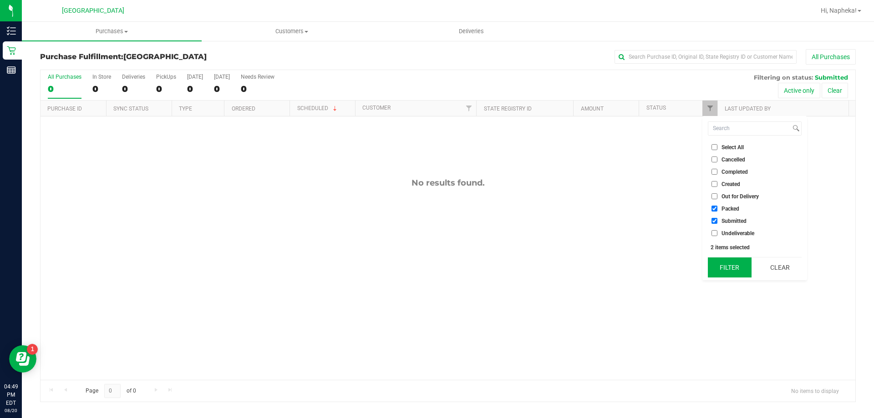
click at [728, 269] on button "Filter" at bounding box center [730, 268] width 44 height 20
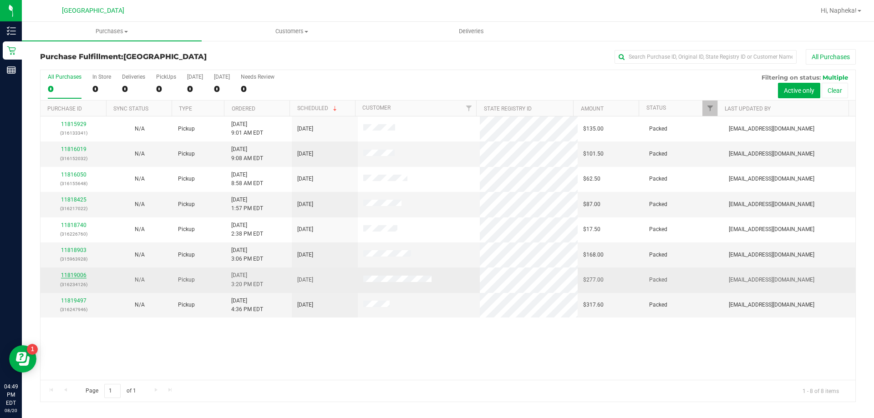
click at [69, 272] on link "11819006" at bounding box center [73, 275] width 25 height 6
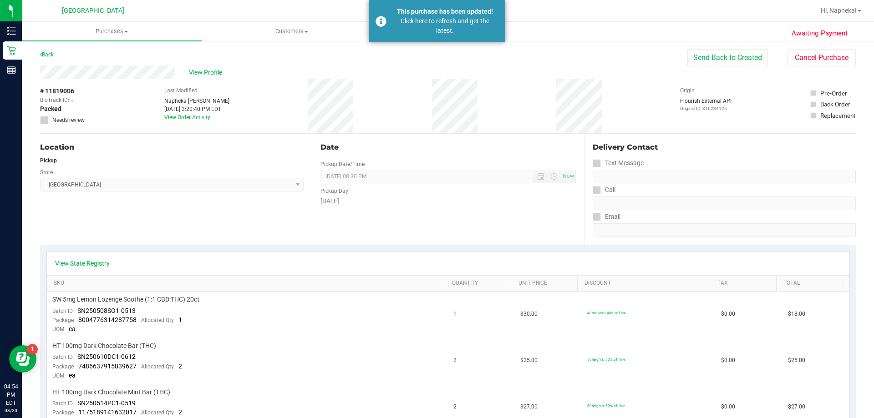
click at [56, 53] on div "Back Send Back to Created Cancel Purchase" at bounding box center [448, 57] width 816 height 16
click at [54, 53] on link "Back" at bounding box center [47, 54] width 14 height 6
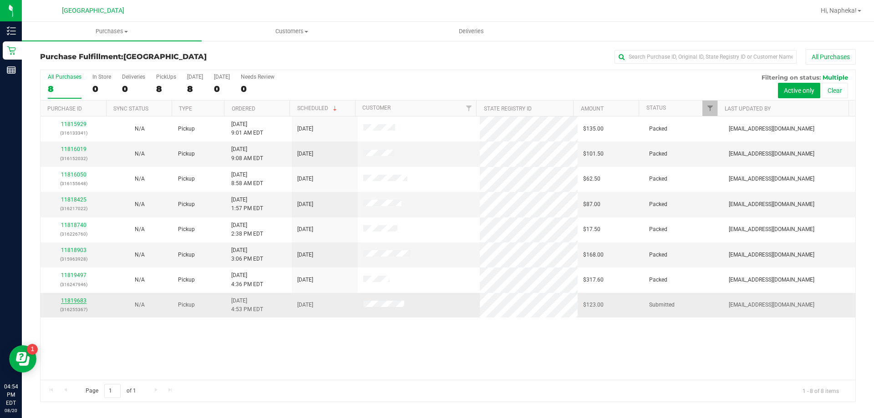
click at [83, 299] on link "11819683" at bounding box center [73, 301] width 25 height 6
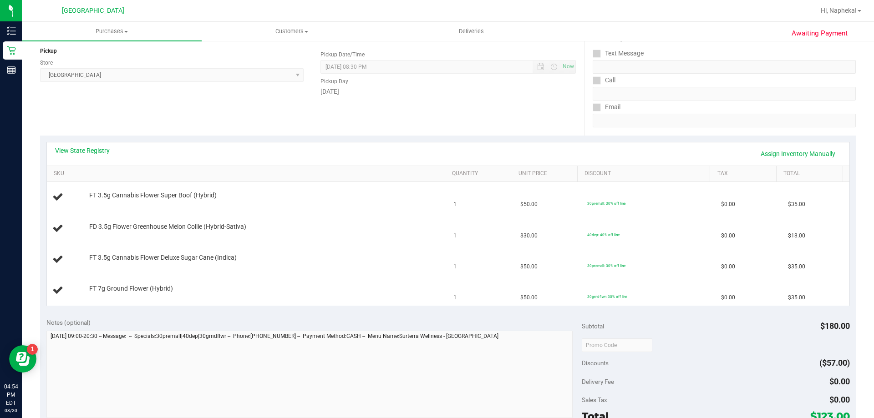
scroll to position [137, 0]
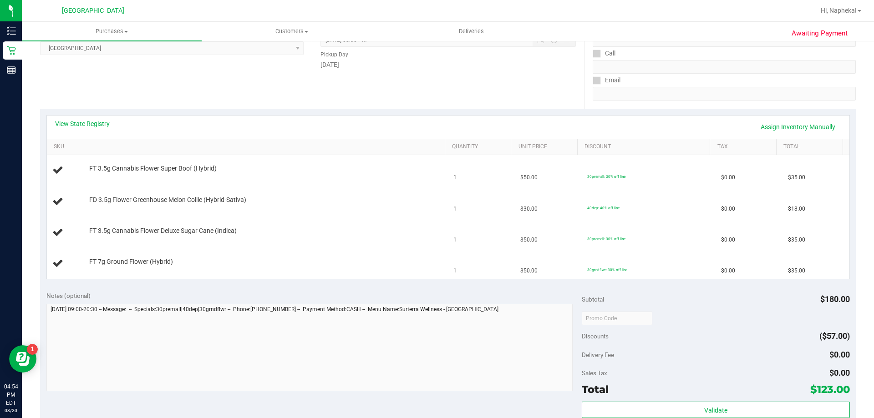
click at [72, 123] on link "View State Registry" at bounding box center [82, 123] width 55 height 9
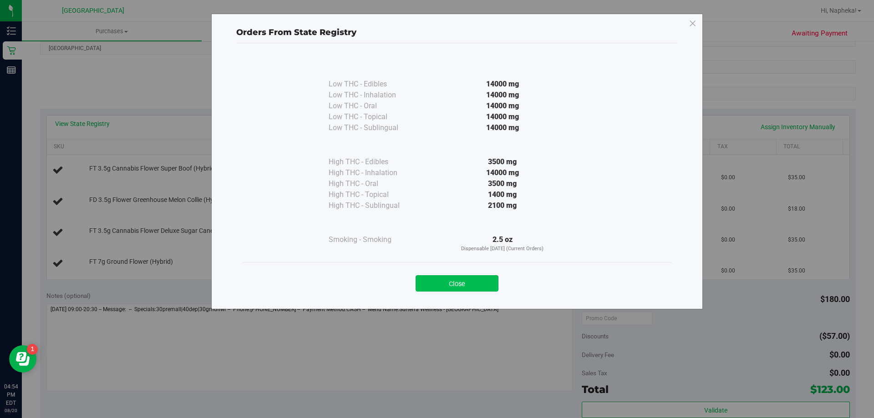
click at [458, 278] on button "Close" at bounding box center [457, 283] width 83 height 16
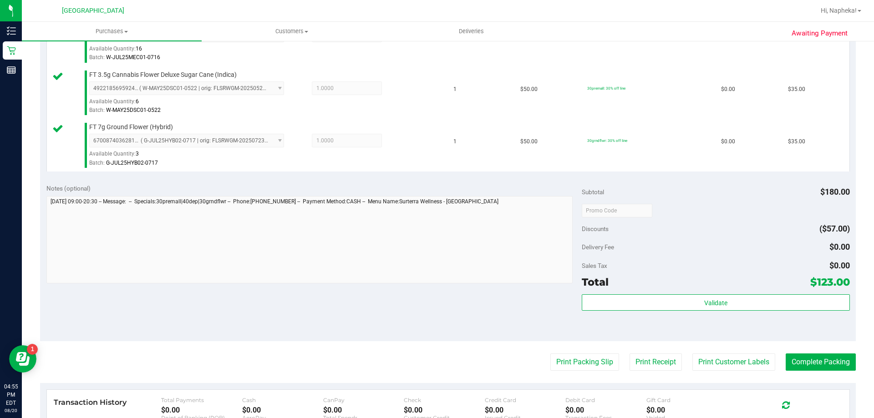
scroll to position [338, 0]
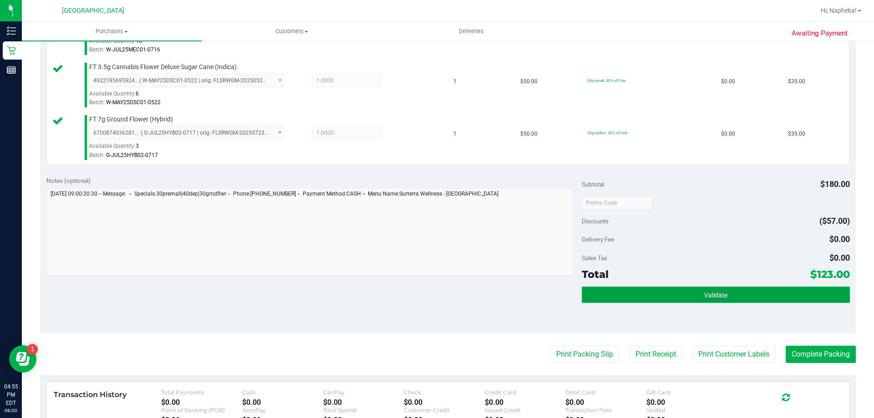
click at [718, 300] on button "Validate" at bounding box center [716, 295] width 268 height 16
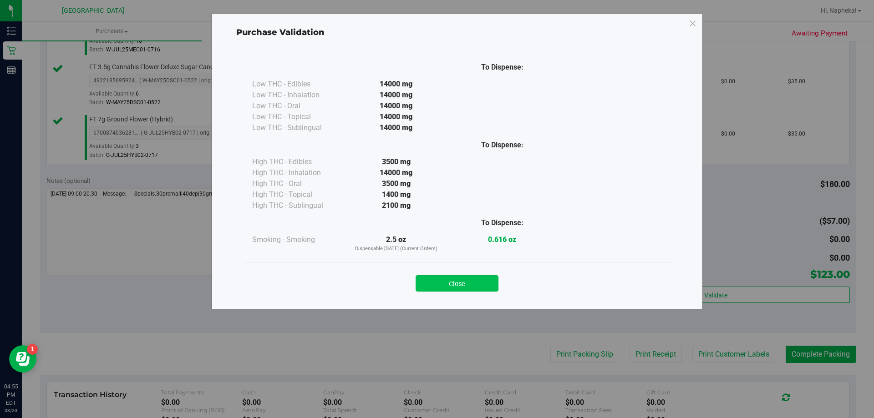
click at [480, 288] on button "Close" at bounding box center [457, 283] width 83 height 16
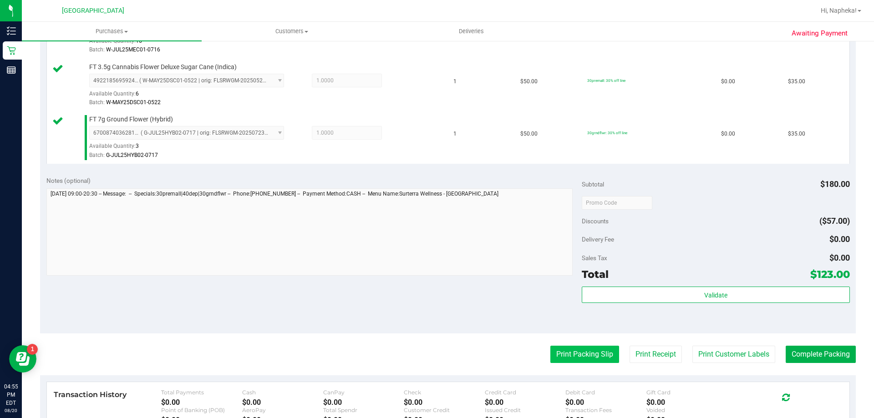
click at [567, 348] on button "Print Packing Slip" at bounding box center [584, 354] width 69 height 17
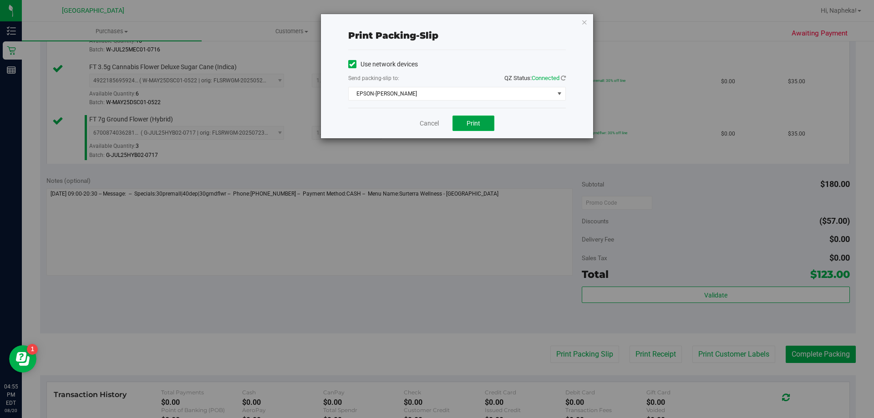
click at [473, 122] on span "Print" at bounding box center [474, 123] width 14 height 7
click at [435, 125] on link "Cancel" at bounding box center [429, 124] width 19 height 10
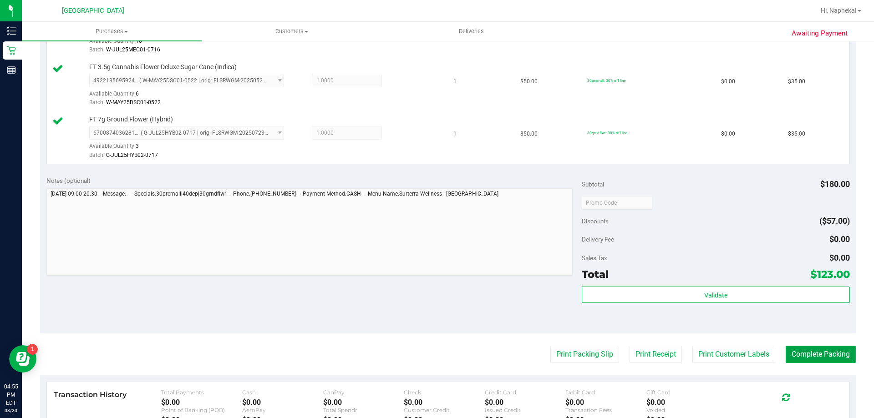
click at [798, 354] on button "Complete Packing" at bounding box center [821, 354] width 70 height 17
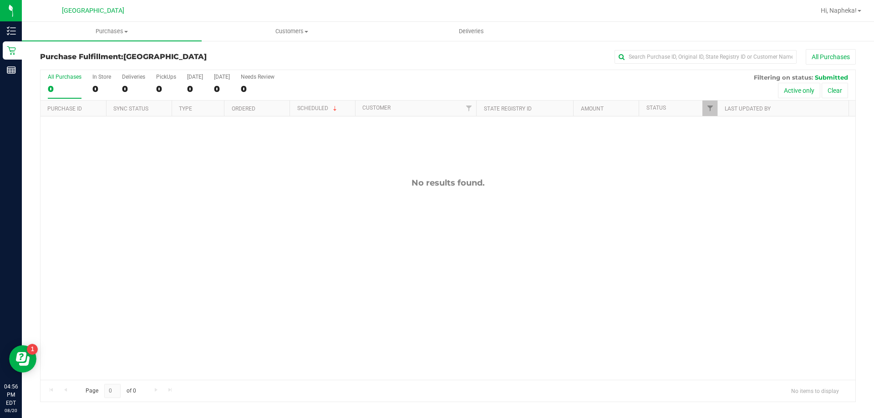
click at [755, 391] on div "Page 0 of 0 No items to display" at bounding box center [448, 391] width 815 height 22
click at [839, 250] on div "No results found." at bounding box center [448, 279] width 815 height 325
click at [709, 107] on span "Filter" at bounding box center [710, 108] width 7 height 7
click at [736, 209] on span "Packed" at bounding box center [731, 208] width 18 height 5
click at [717, 209] on input "Packed" at bounding box center [715, 209] width 6 height 6
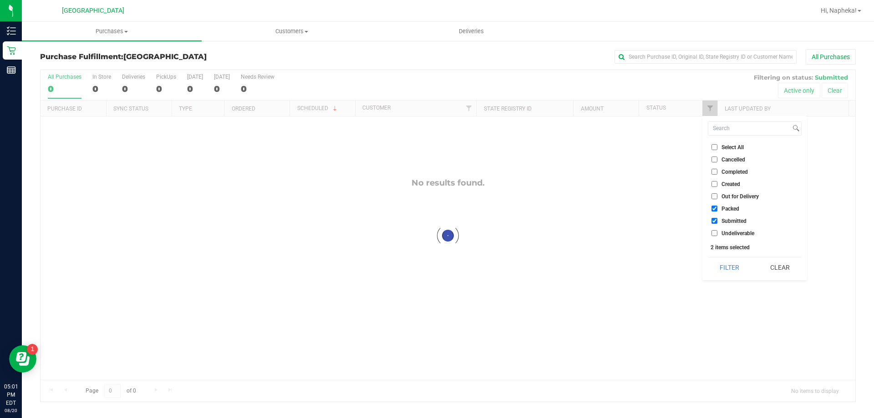
checkbox input "false"
checkbox input "true"
click at [732, 254] on div "Select All Cancelled Completed Created Out for Delivery Packed Submitted Undeli…" at bounding box center [754, 198] width 105 height 164
click at [717, 213] on li "Packed" at bounding box center [755, 209] width 94 height 10
click at [716, 208] on input "Packed" at bounding box center [715, 209] width 6 height 6
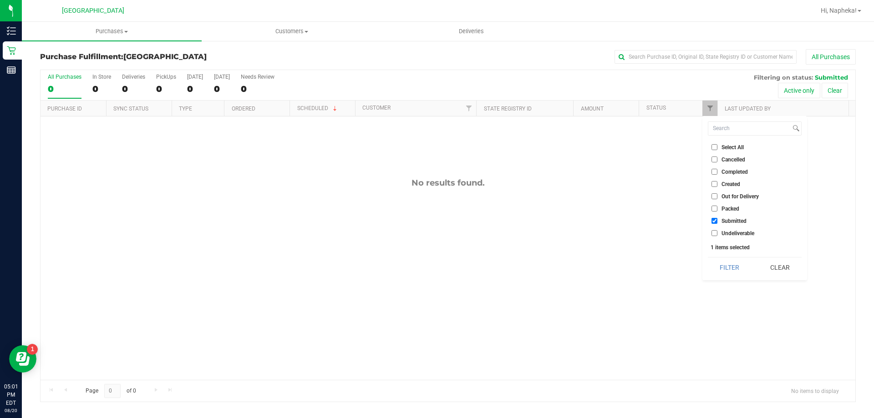
checkbox input "true"
click at [731, 262] on button "Filter" at bounding box center [730, 268] width 44 height 20
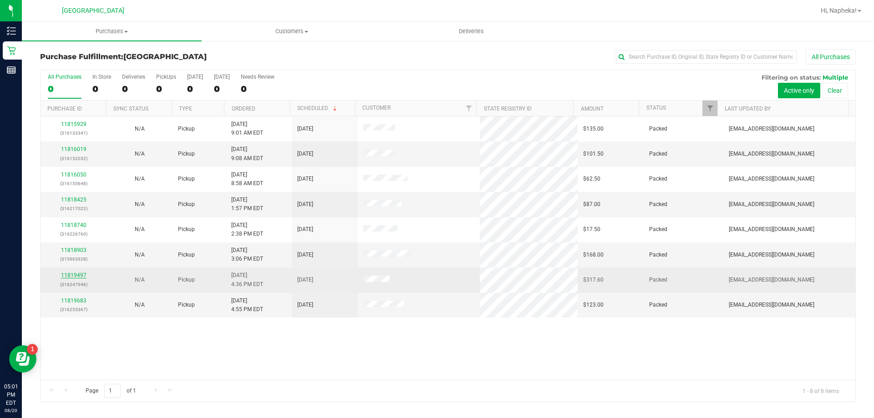
click at [76, 275] on link "11819497" at bounding box center [73, 275] width 25 height 6
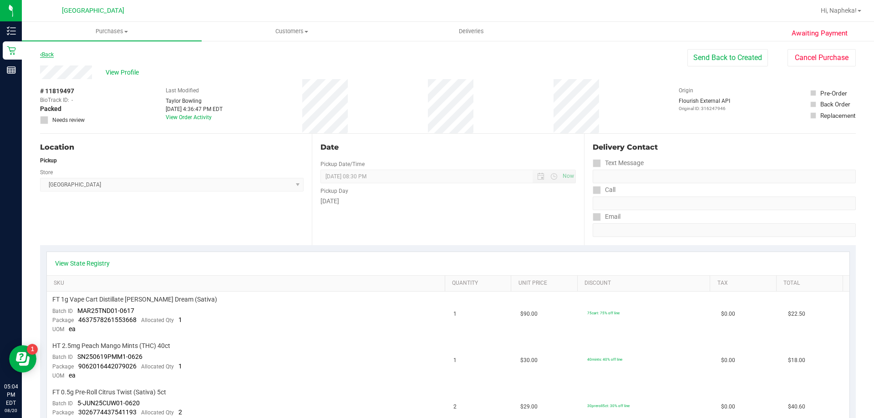
click at [47, 54] on link "Back" at bounding box center [47, 54] width 14 height 6
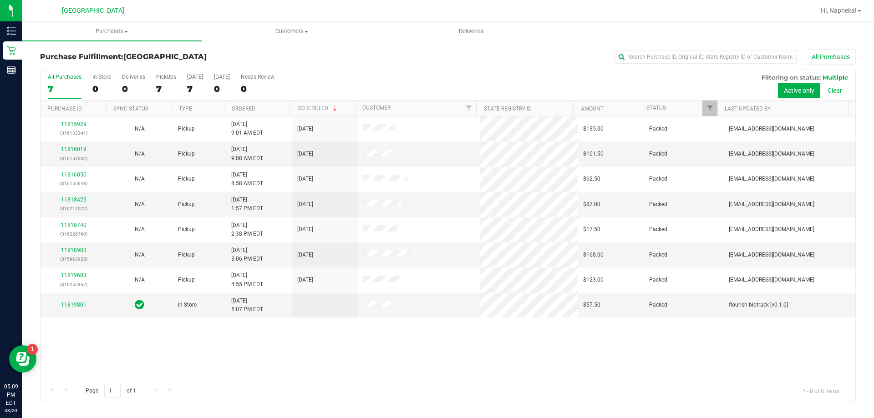
click at [141, 347] on div "11815929 (316133341) N/A Pickup 8/20/2025 9:01 AM EDT 8/20/2025 $135.00 Packed …" at bounding box center [448, 249] width 815 height 264
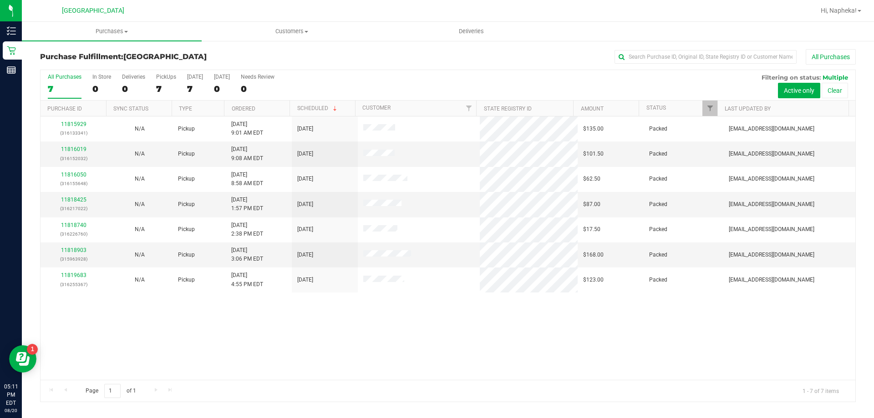
click at [160, 337] on div "11815929 (316133341) N/A Pickup 8/20/2025 9:01 AM EDT 8/20/2025 $135.00 Packed …" at bounding box center [448, 249] width 815 height 264
drag, startPoint x: 80, startPoint y: 364, endPoint x: 80, endPoint y: 351, distance: 13.2
click at [80, 361] on div "11815929 (316133341) N/A Pickup 8/20/2025 9:01 AM EDT 8/20/2025 $135.00 Packed …" at bounding box center [448, 249] width 815 height 264
click at [76, 250] on link "11820277" at bounding box center [73, 250] width 25 height 6
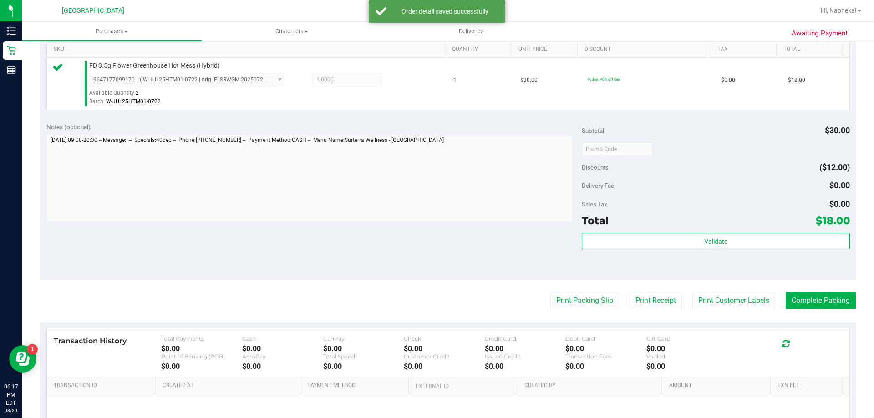
scroll to position [266, 0]
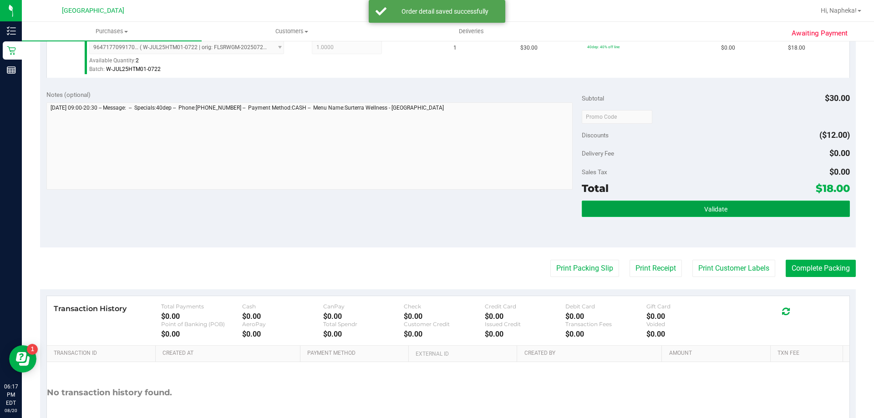
click at [762, 213] on button "Validate" at bounding box center [716, 209] width 268 height 16
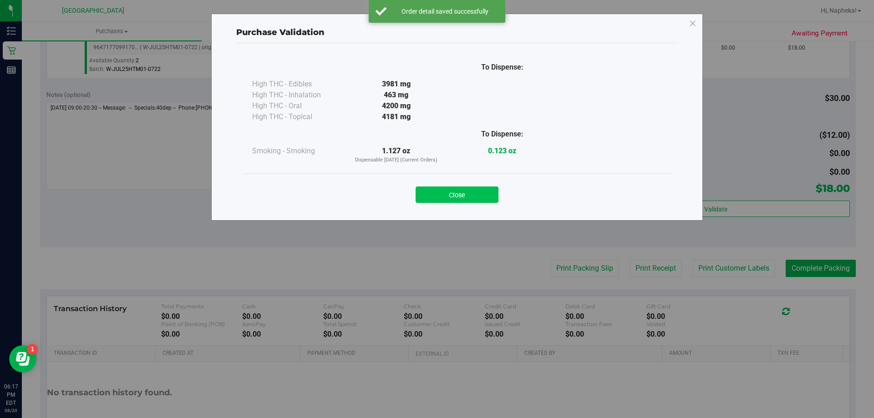
click at [470, 201] on button "Close" at bounding box center [457, 195] width 83 height 16
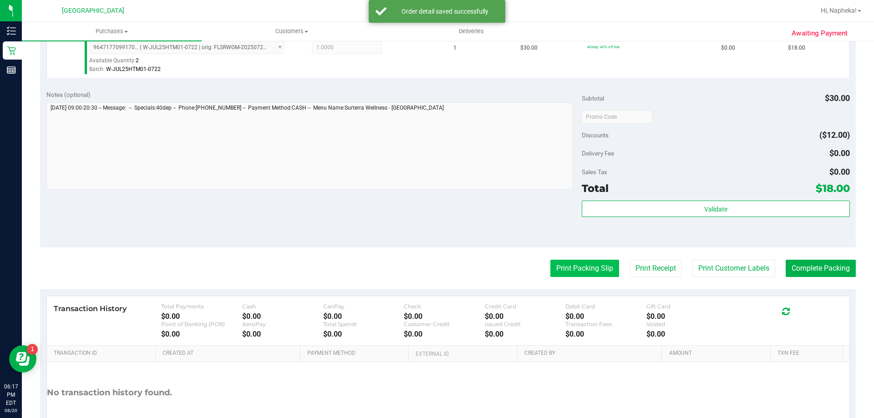
click at [587, 274] on button "Print Packing Slip" at bounding box center [584, 268] width 69 height 17
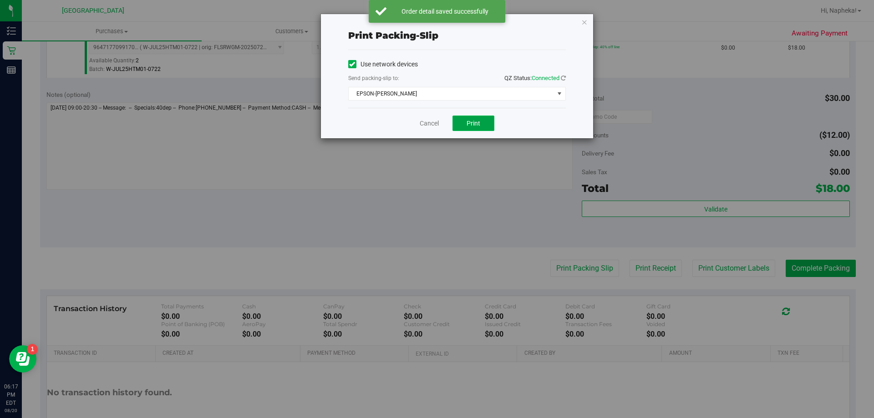
click at [459, 118] on button "Print" at bounding box center [473, 123] width 42 height 15
click at [435, 125] on link "Cancel" at bounding box center [429, 124] width 19 height 10
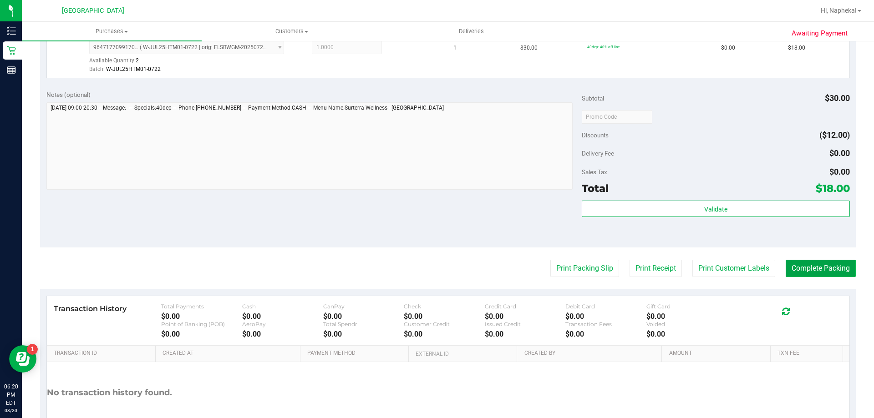
click at [836, 267] on button "Complete Packing" at bounding box center [821, 268] width 70 height 17
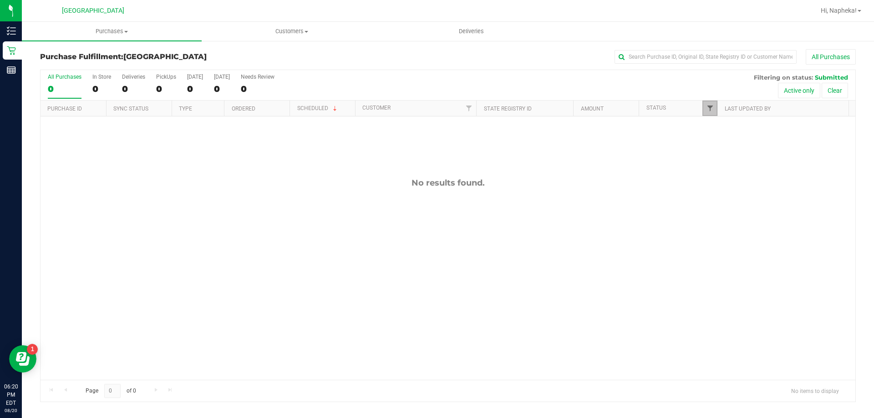
click at [713, 107] on span "Filter" at bounding box center [710, 108] width 7 height 7
click at [722, 206] on span "Packed" at bounding box center [731, 208] width 18 height 5
click at [717, 206] on input "Packed" at bounding box center [715, 209] width 6 height 6
checkbox input "true"
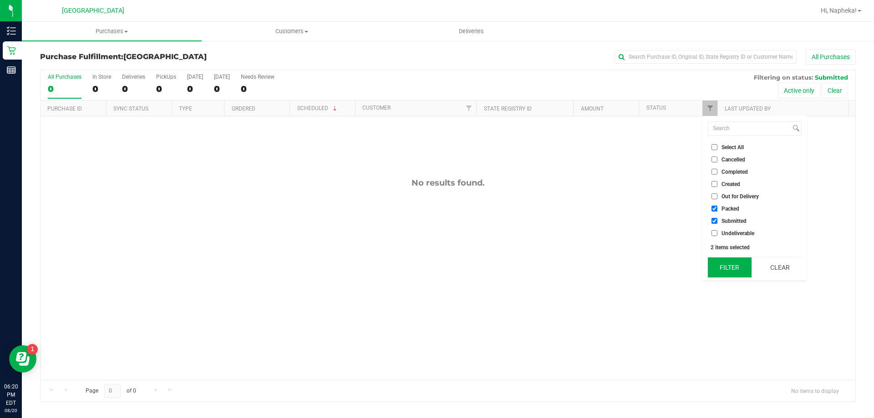
click at [719, 266] on button "Filter" at bounding box center [730, 268] width 44 height 20
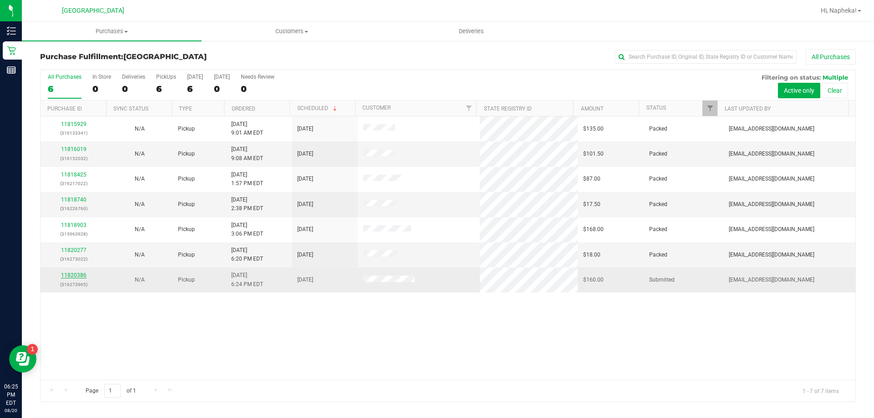
click at [71, 276] on link "11820386" at bounding box center [73, 275] width 25 height 6
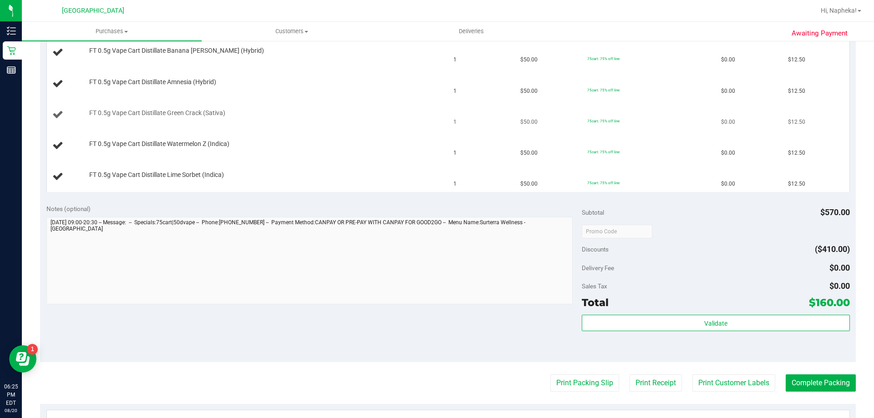
scroll to position [182, 0]
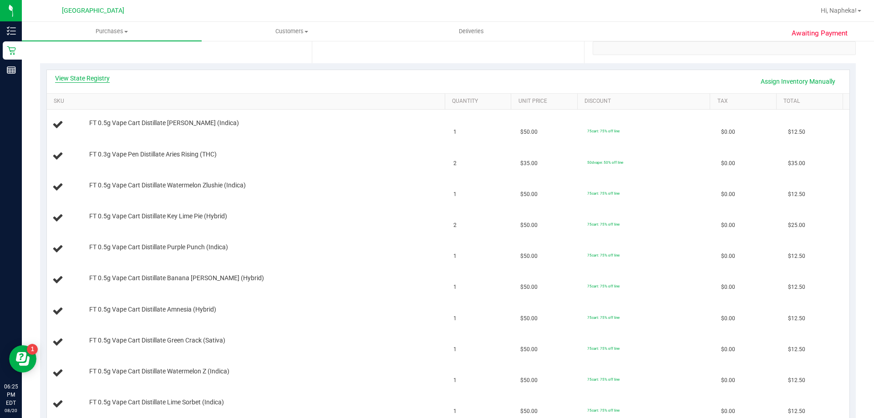
click at [79, 80] on link "View State Registry" at bounding box center [82, 78] width 55 height 9
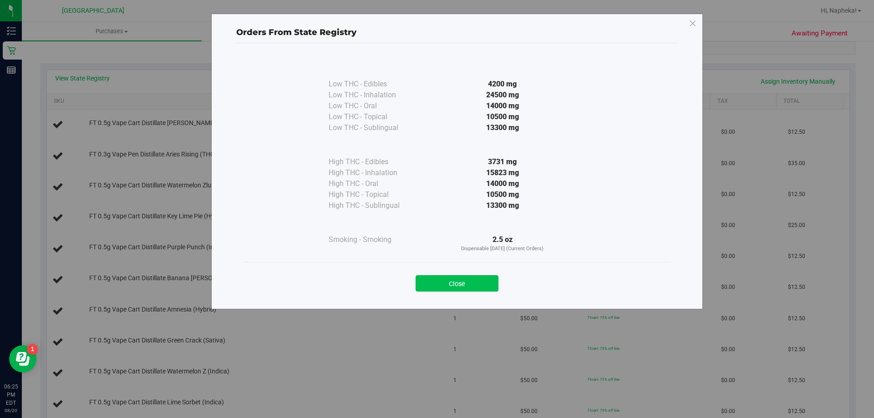
click at [488, 276] on button "Close" at bounding box center [457, 283] width 83 height 16
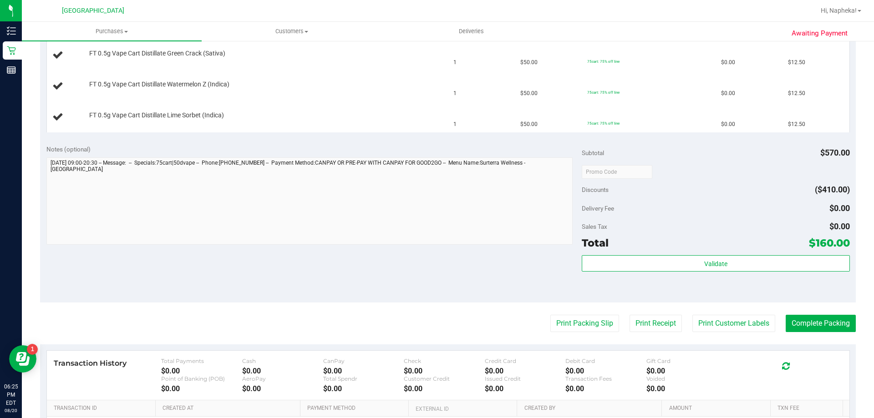
scroll to position [501, 0]
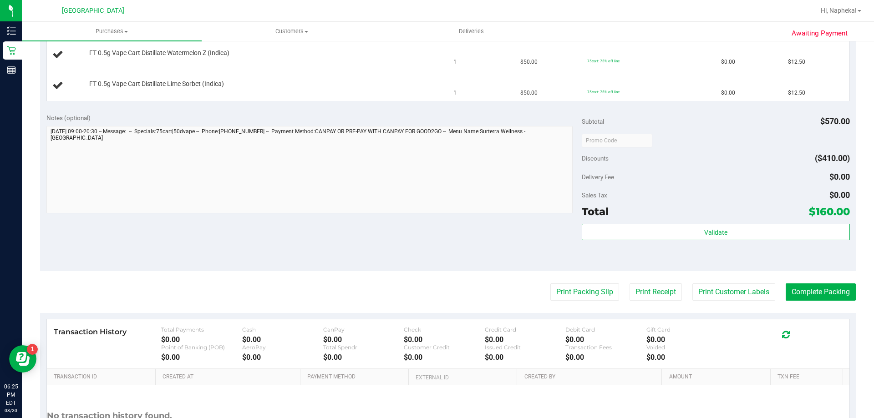
click at [562, 283] on purchase-details "Back Edit Purchase Cancel Purchase View Profile # 11820386 BioTrack ID: - Submi…" at bounding box center [448, 15] width 816 height 935
click at [550, 291] on button "Print Packing Slip" at bounding box center [584, 292] width 69 height 17
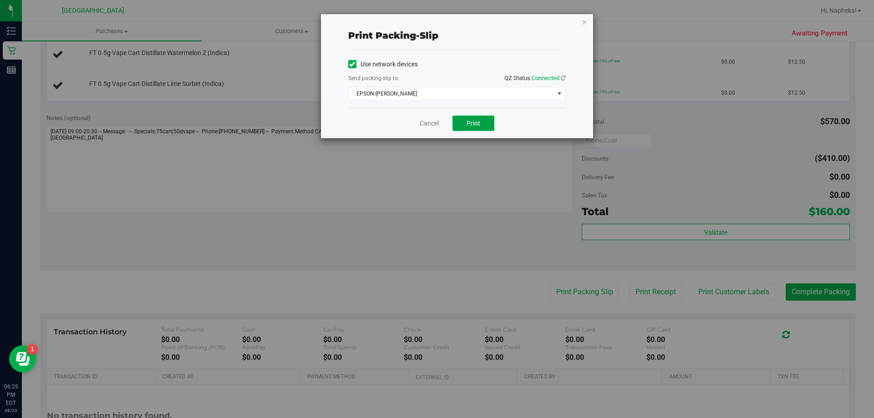
click at [464, 119] on button "Print" at bounding box center [473, 123] width 42 height 15
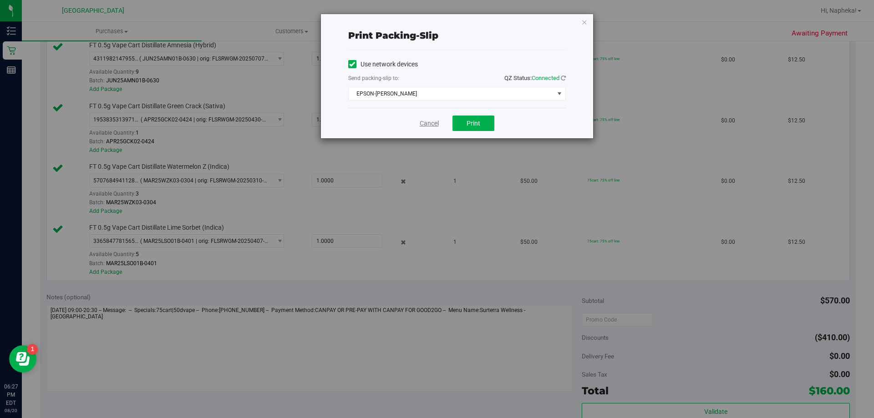
click at [430, 121] on link "Cancel" at bounding box center [429, 124] width 19 height 10
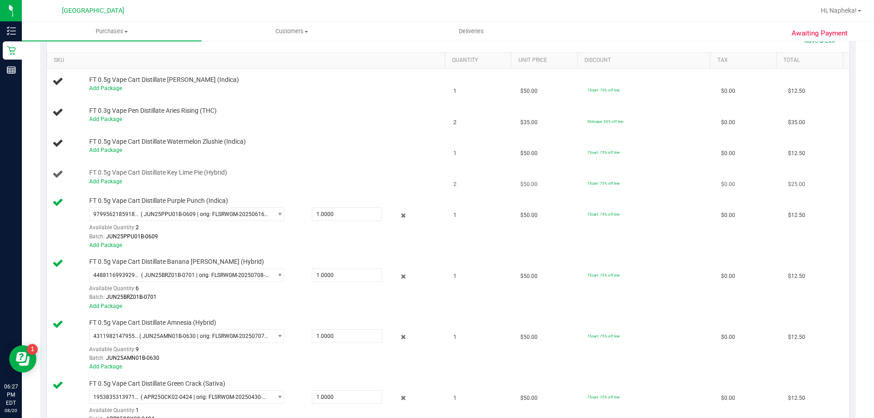
scroll to position [206, 0]
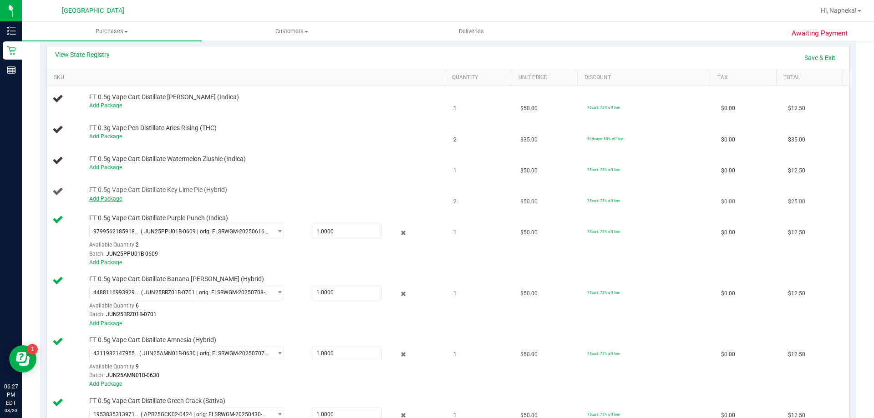
click at [99, 201] on link "Add Package" at bounding box center [105, 199] width 33 height 6
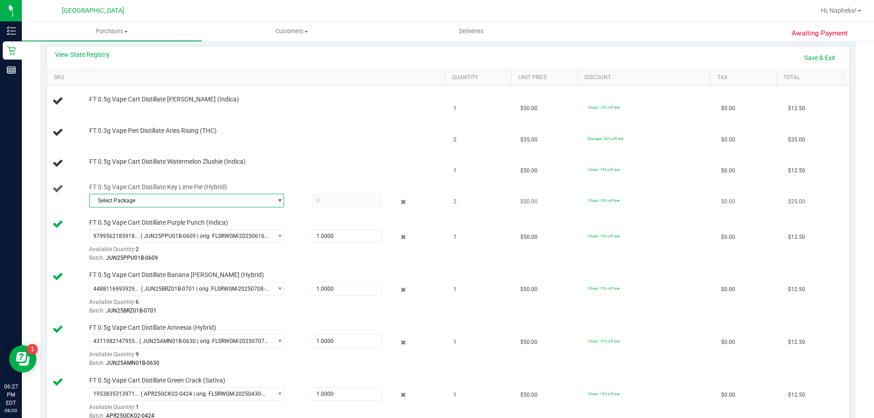
click at [166, 200] on span "Select Package" at bounding box center [181, 200] width 183 height 13
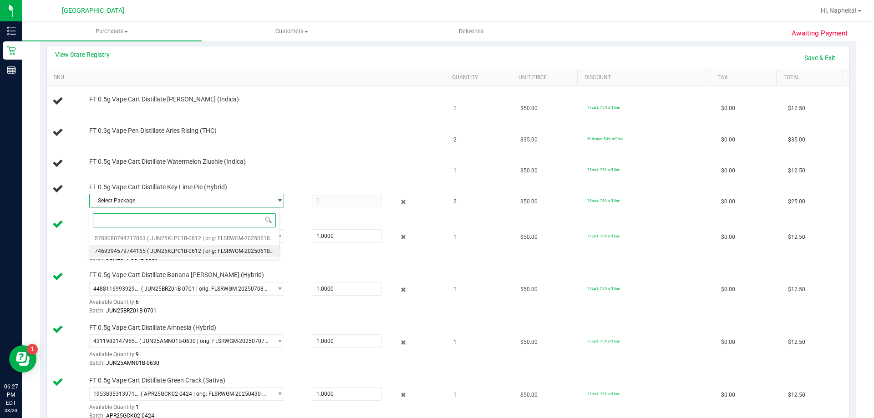
click at [168, 249] on span "( JUN25KLP01B-0612 | orig: FLSRWGM-20250618-1324 )" at bounding box center [217, 251] width 140 height 6
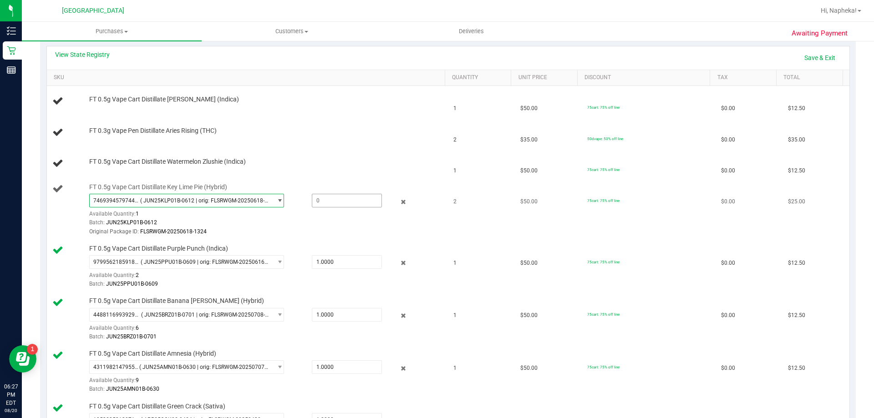
click at [323, 198] on span at bounding box center [347, 201] width 70 height 14
type input "1"
click at [821, 58] on link "Save & Exit" at bounding box center [819, 57] width 43 height 15
type input "1.0000"
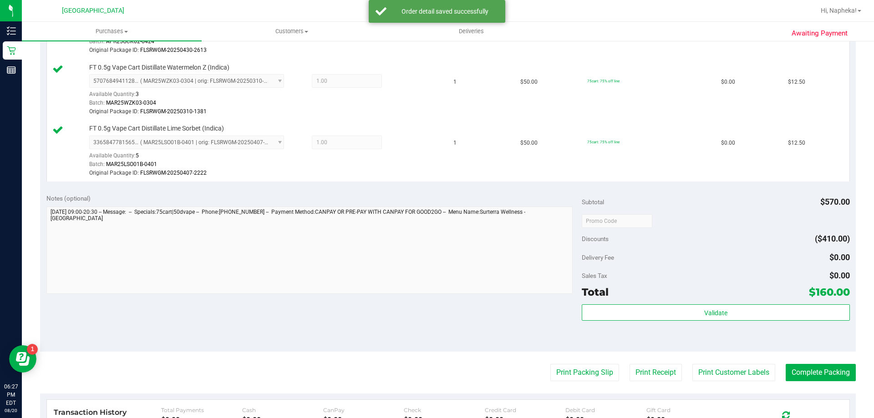
scroll to position [736, 0]
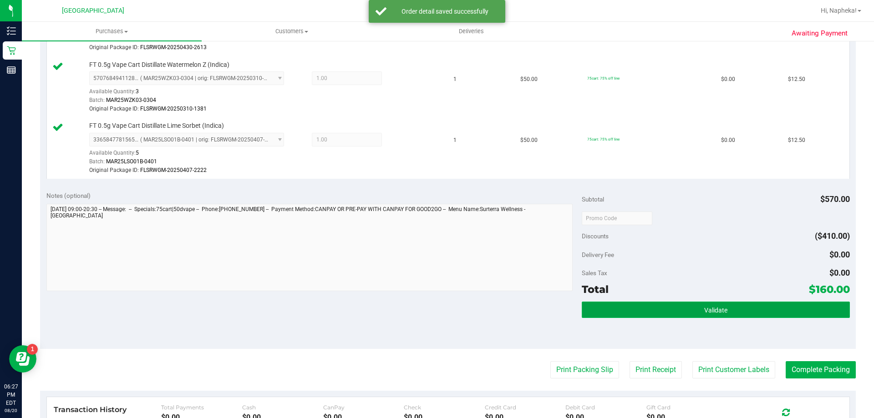
click at [706, 316] on button "Validate" at bounding box center [716, 310] width 268 height 16
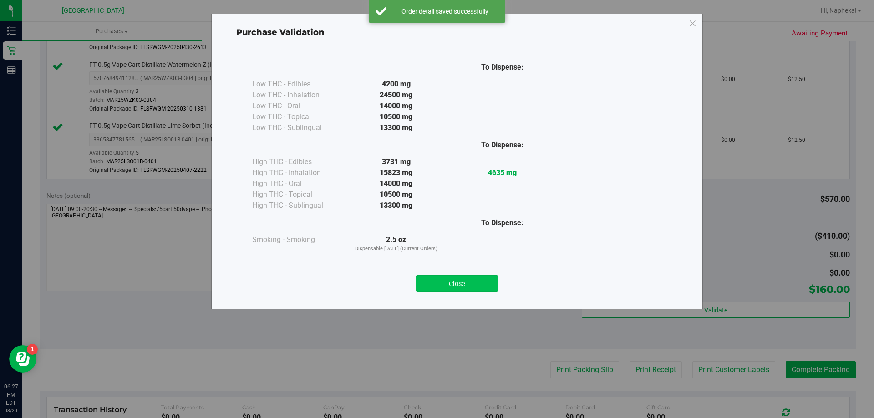
click at [479, 284] on button "Close" at bounding box center [457, 283] width 83 height 16
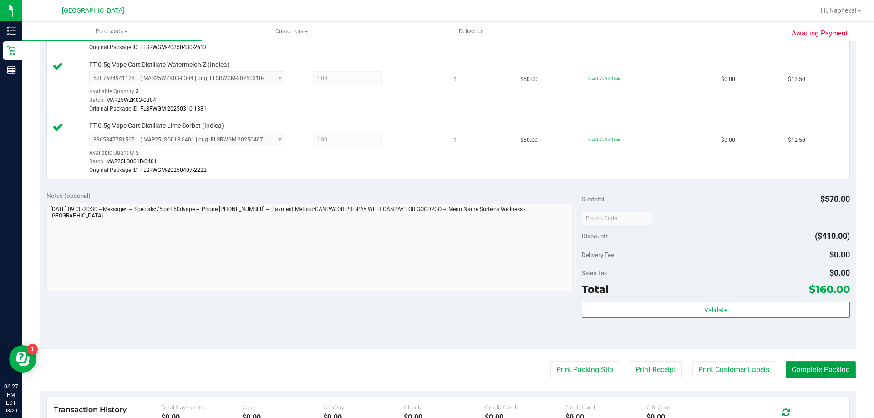
click at [815, 371] on button "Complete Packing" at bounding box center [821, 369] width 70 height 17
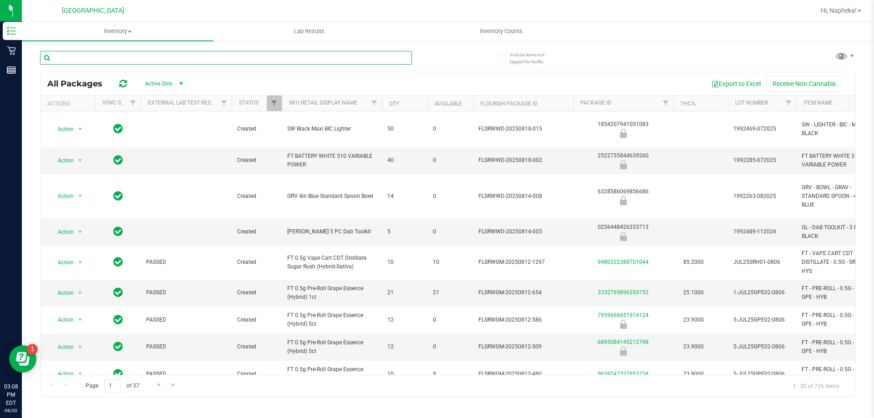
click at [163, 54] on input "text" at bounding box center [226, 58] width 372 height 14
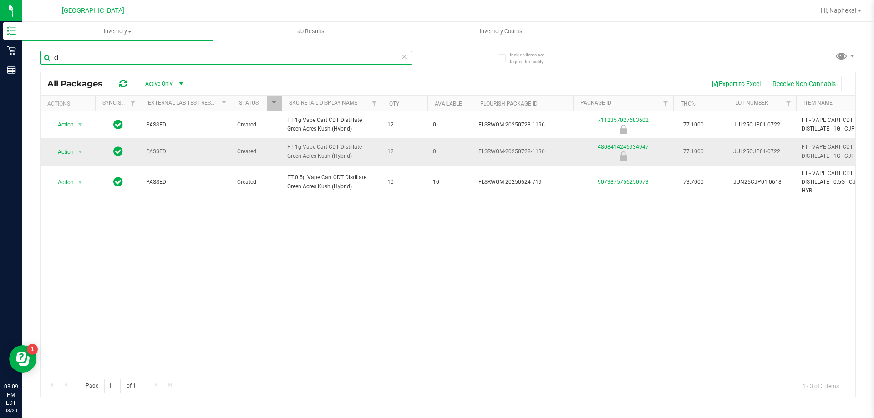
type input "c"
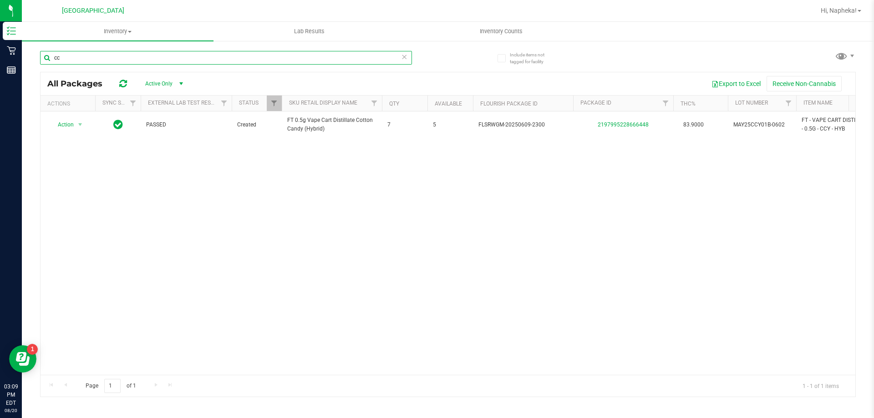
type input "c"
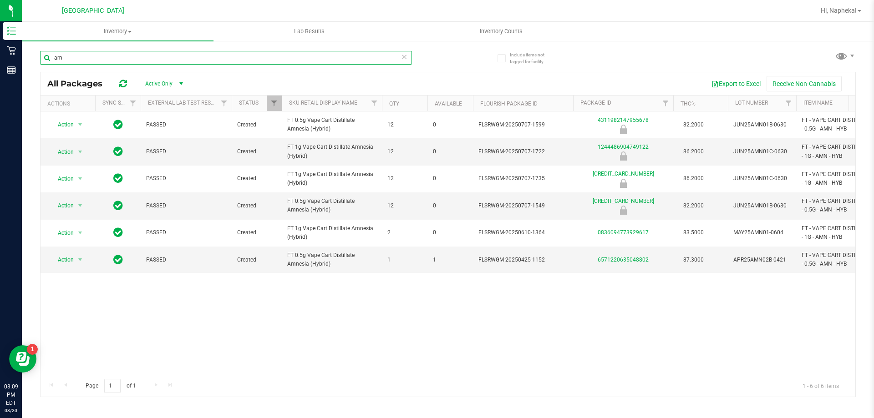
type input "a"
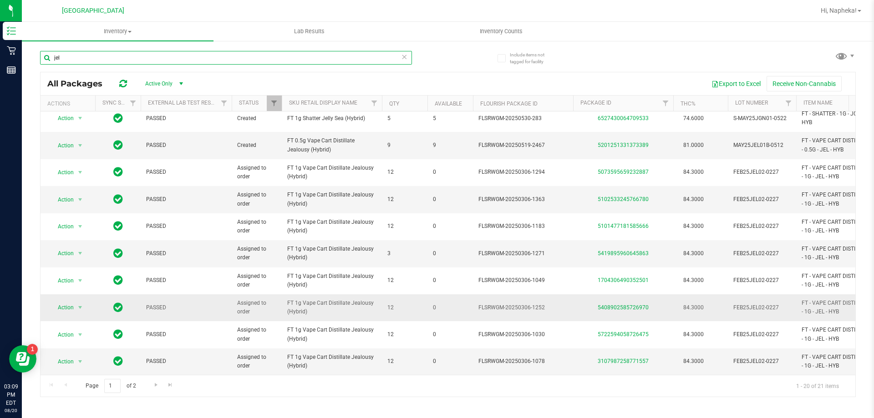
scroll to position [298, 0]
type input "j"
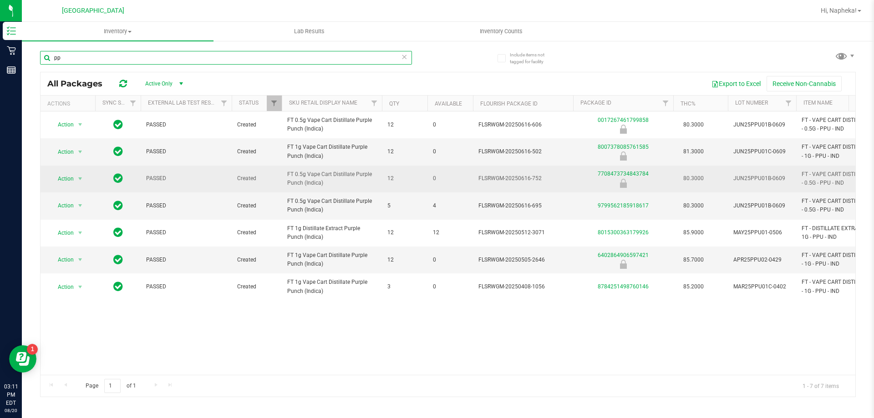
type input "p"
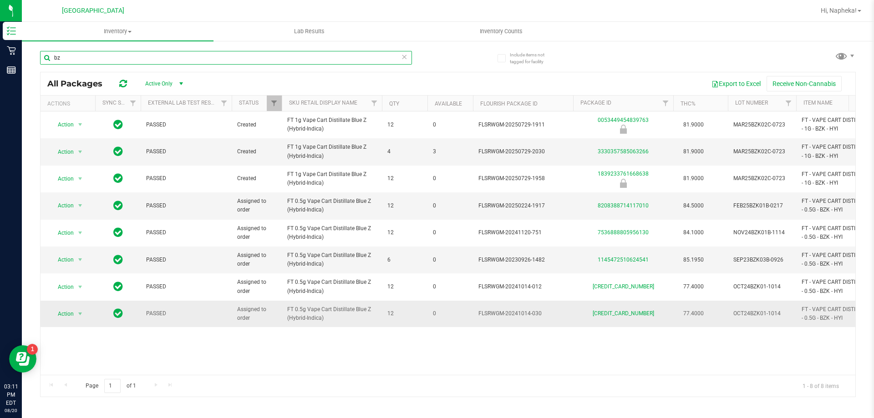
type input "b"
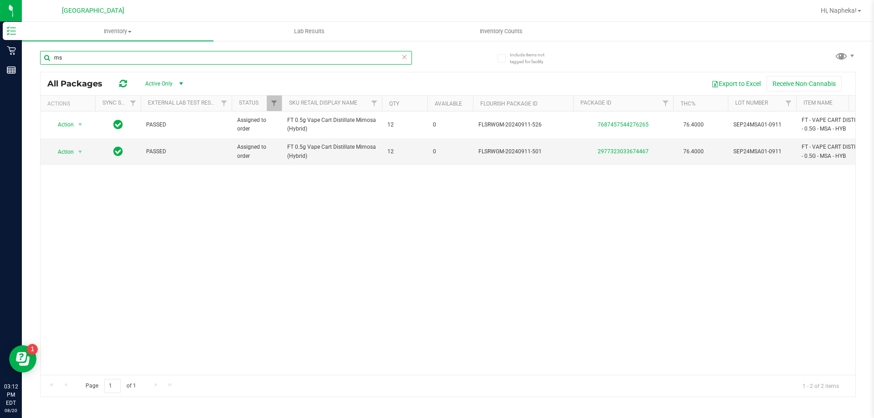
type input "m"
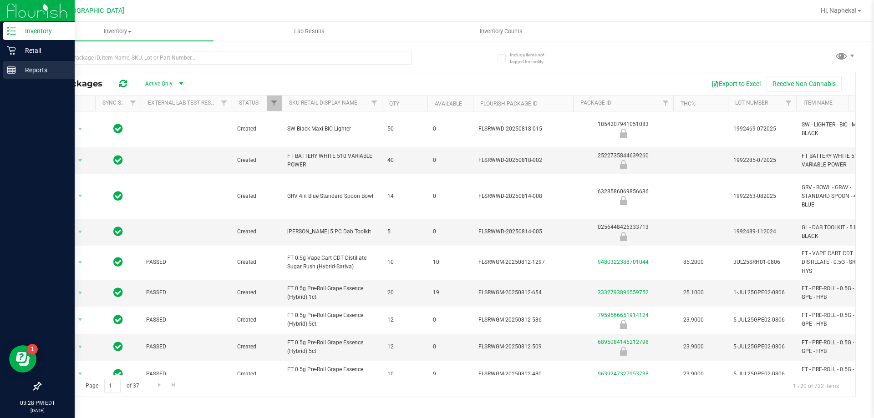
click at [5, 69] on div "Reports" at bounding box center [39, 70] width 72 height 18
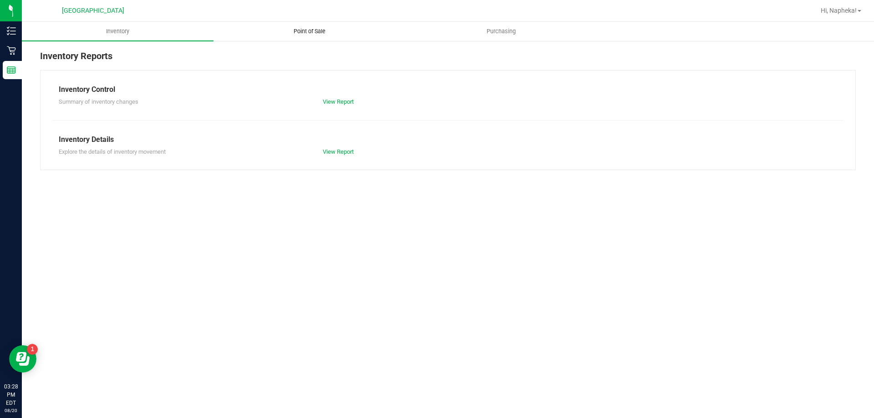
click at [318, 33] on span "Point of Sale" at bounding box center [309, 31] width 56 height 8
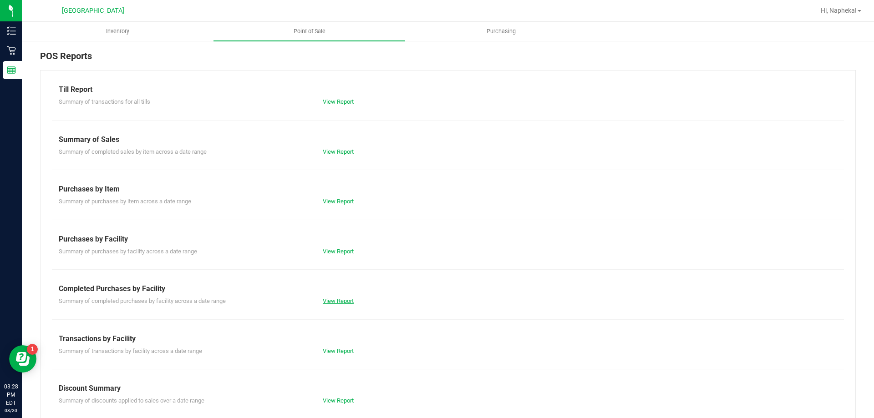
click at [346, 302] on link "View Report" at bounding box center [338, 301] width 31 height 7
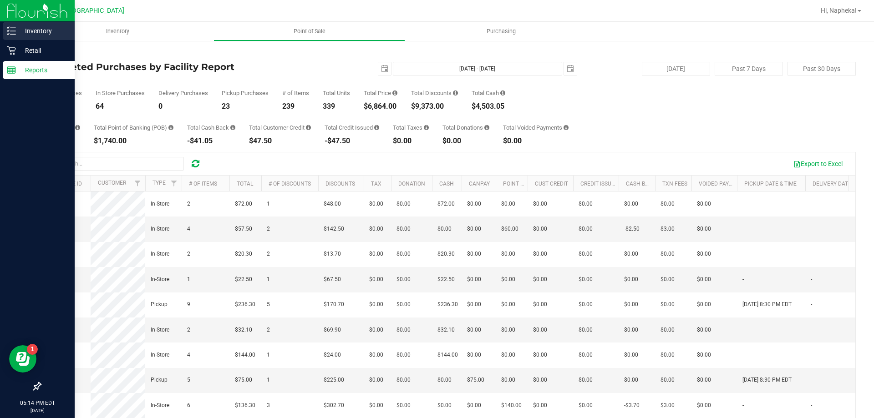
click at [6, 30] on div "Inventory" at bounding box center [39, 31] width 72 height 18
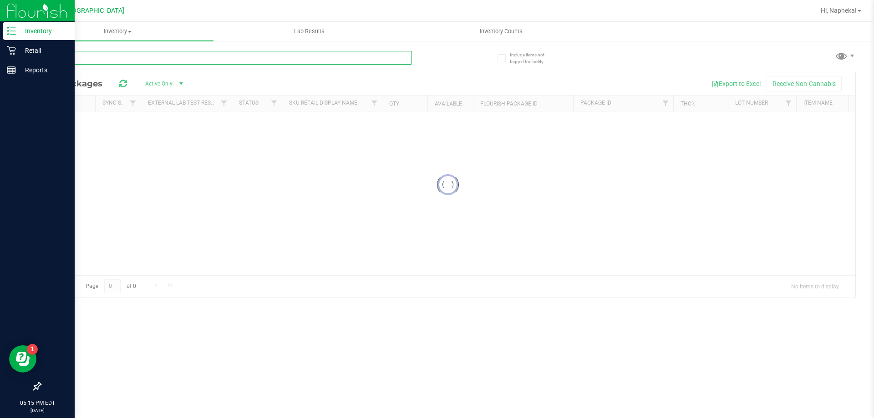
click at [157, 56] on input "text" at bounding box center [226, 58] width 372 height 14
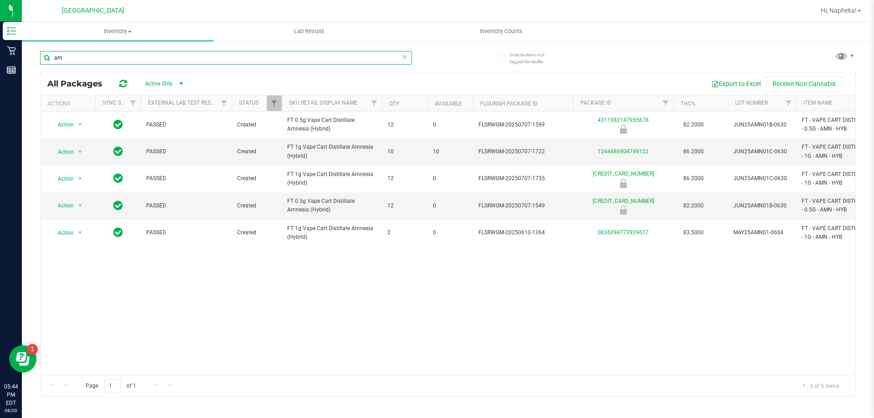
type input "a"
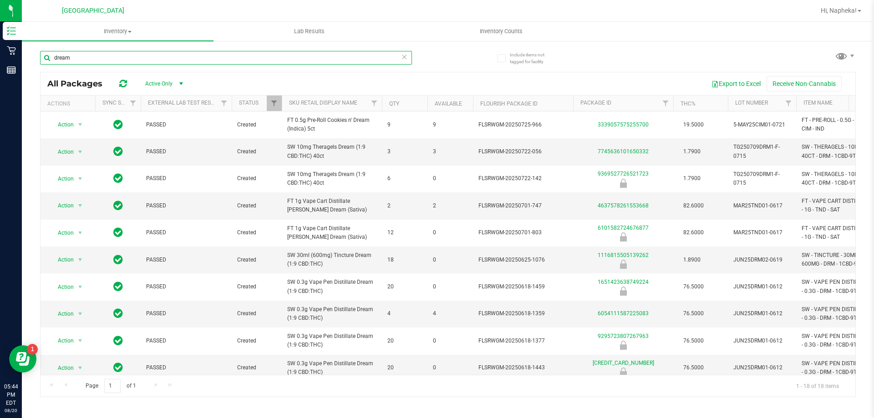
type input "dream"
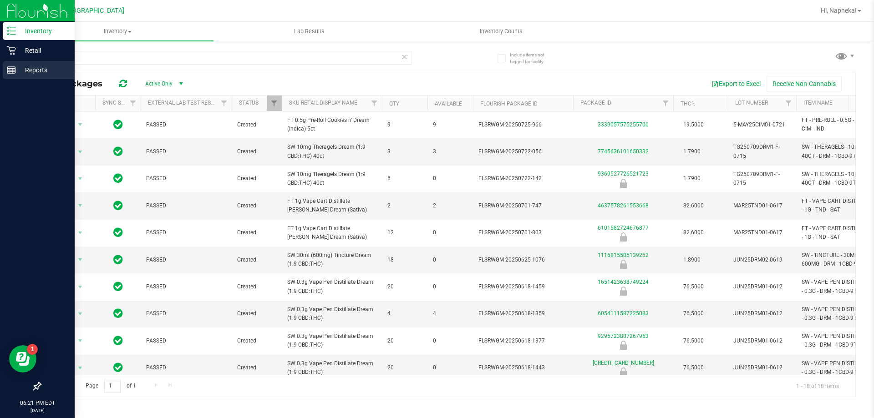
click at [10, 64] on div "Reports" at bounding box center [39, 70] width 72 height 18
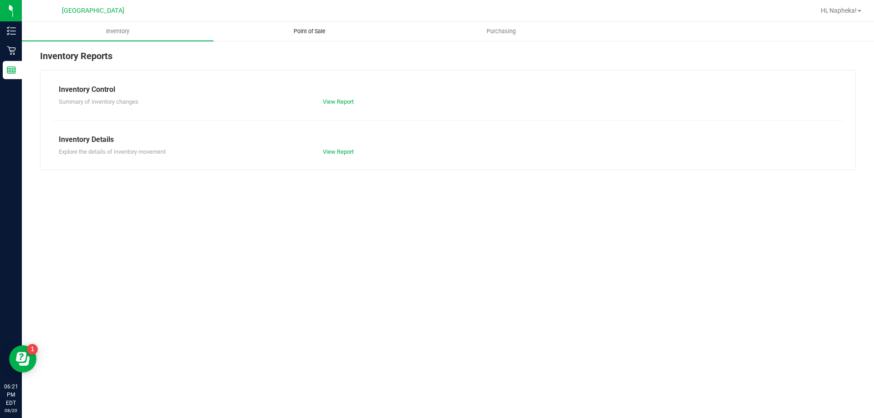
click at [310, 33] on span "Point of Sale" at bounding box center [309, 31] width 56 height 8
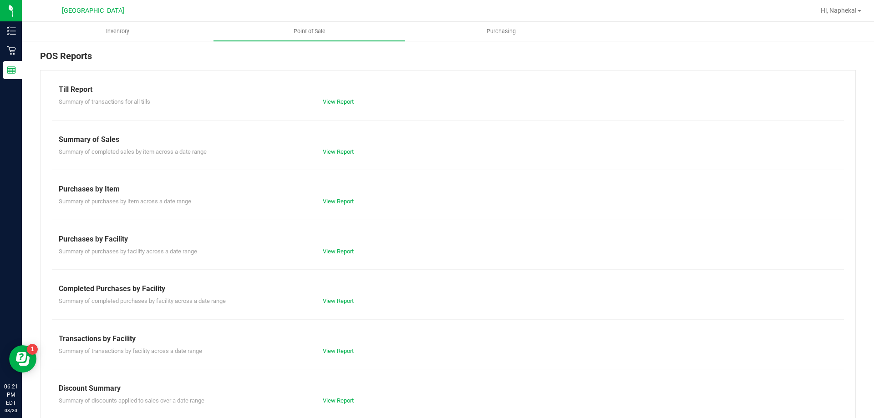
click at [350, 297] on div "View Report" at bounding box center [382, 301] width 132 height 9
click at [345, 302] on link "View Report" at bounding box center [338, 301] width 31 height 7
